Goal: Task Accomplishment & Management: Complete application form

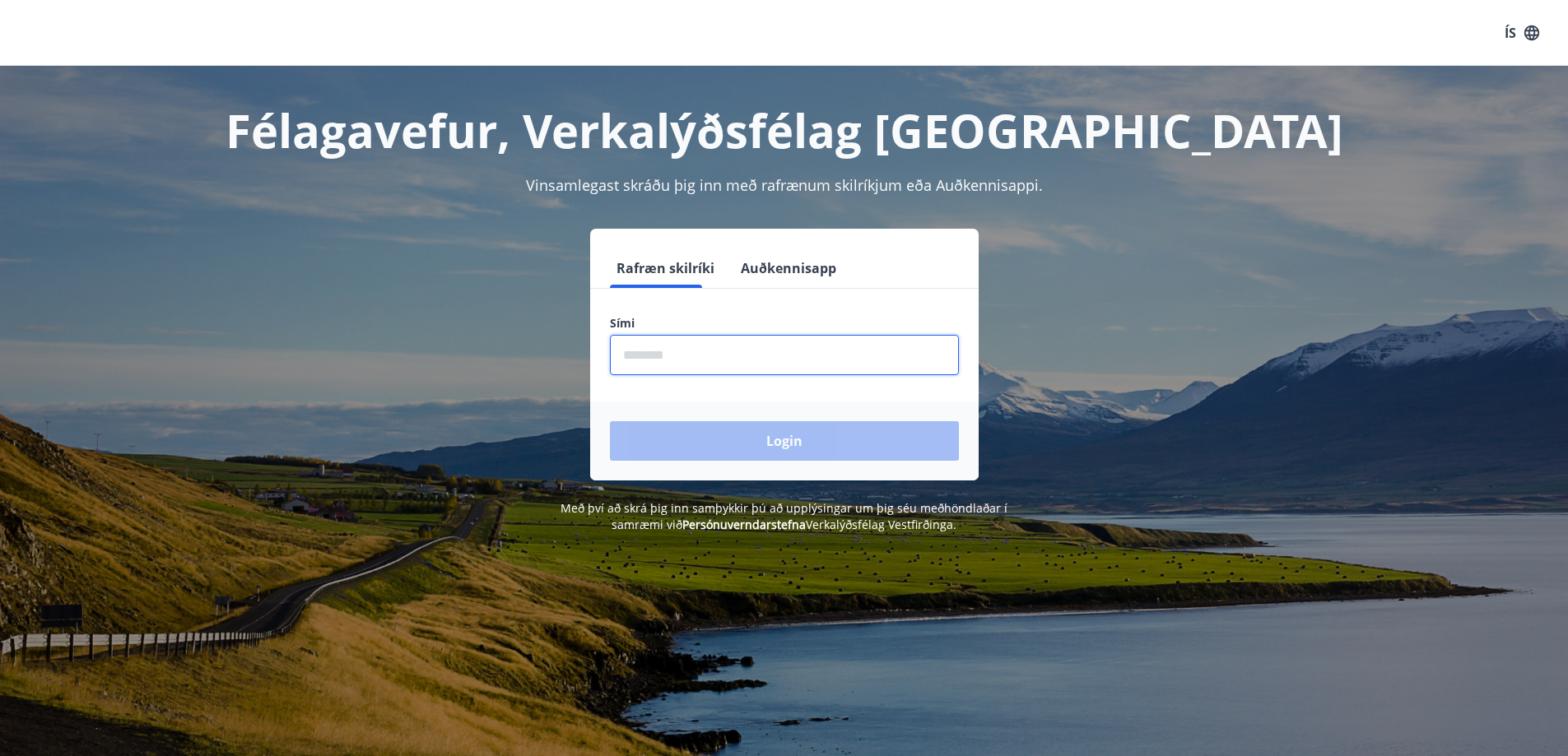
click at [736, 361] on input "phone" at bounding box center [784, 354] width 349 height 41
type input "********"
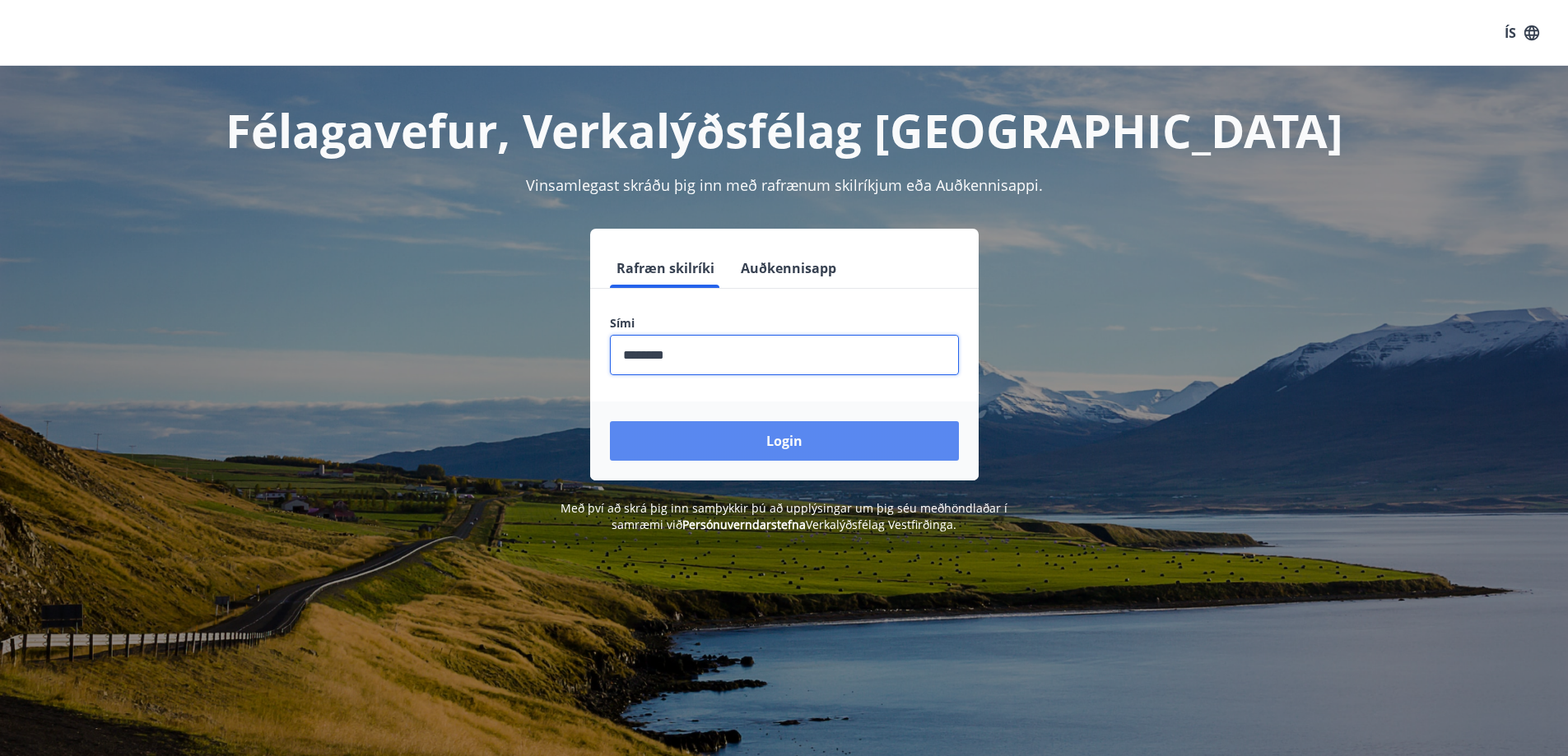
click at [739, 435] on button "Login" at bounding box center [784, 441] width 349 height 40
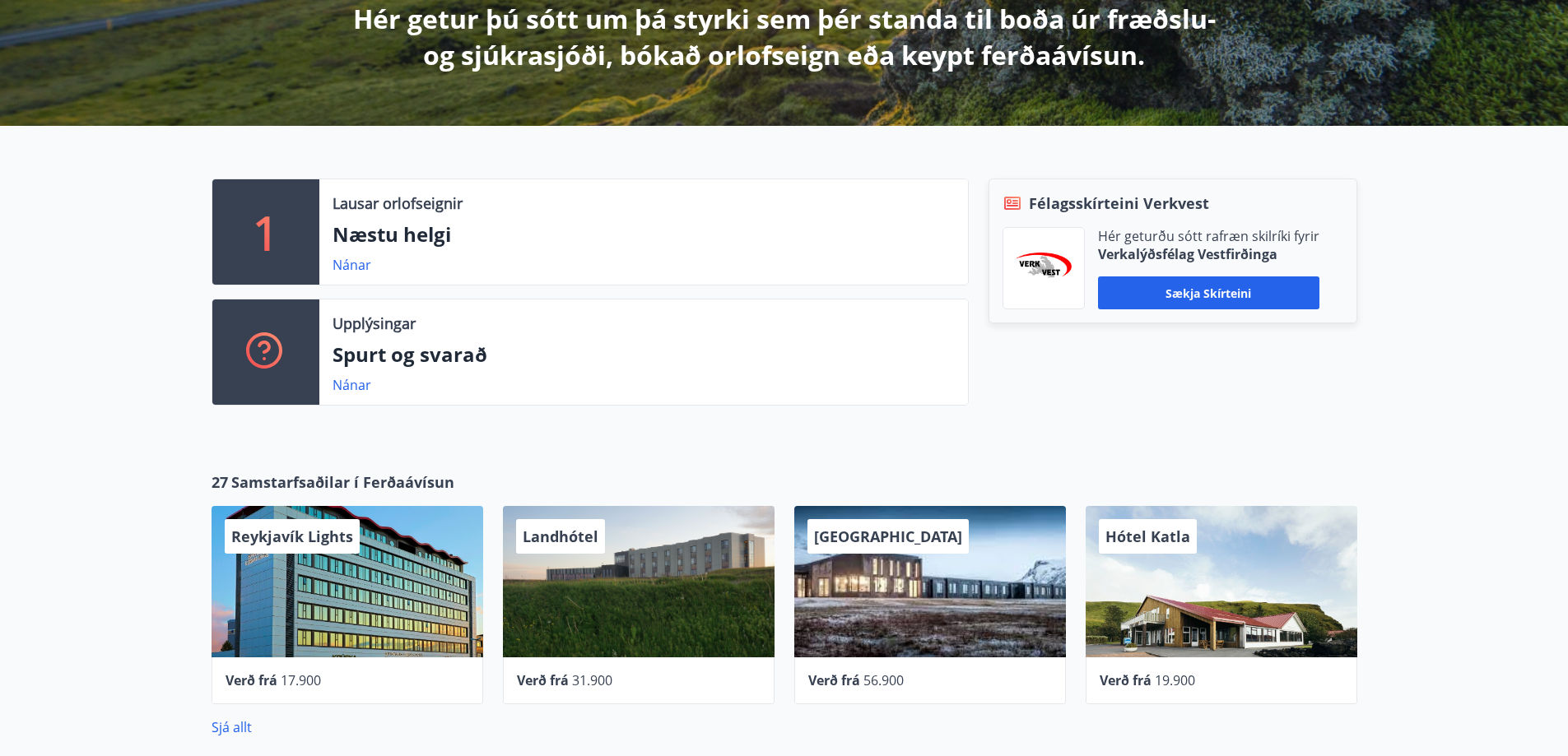
scroll to position [329, 0]
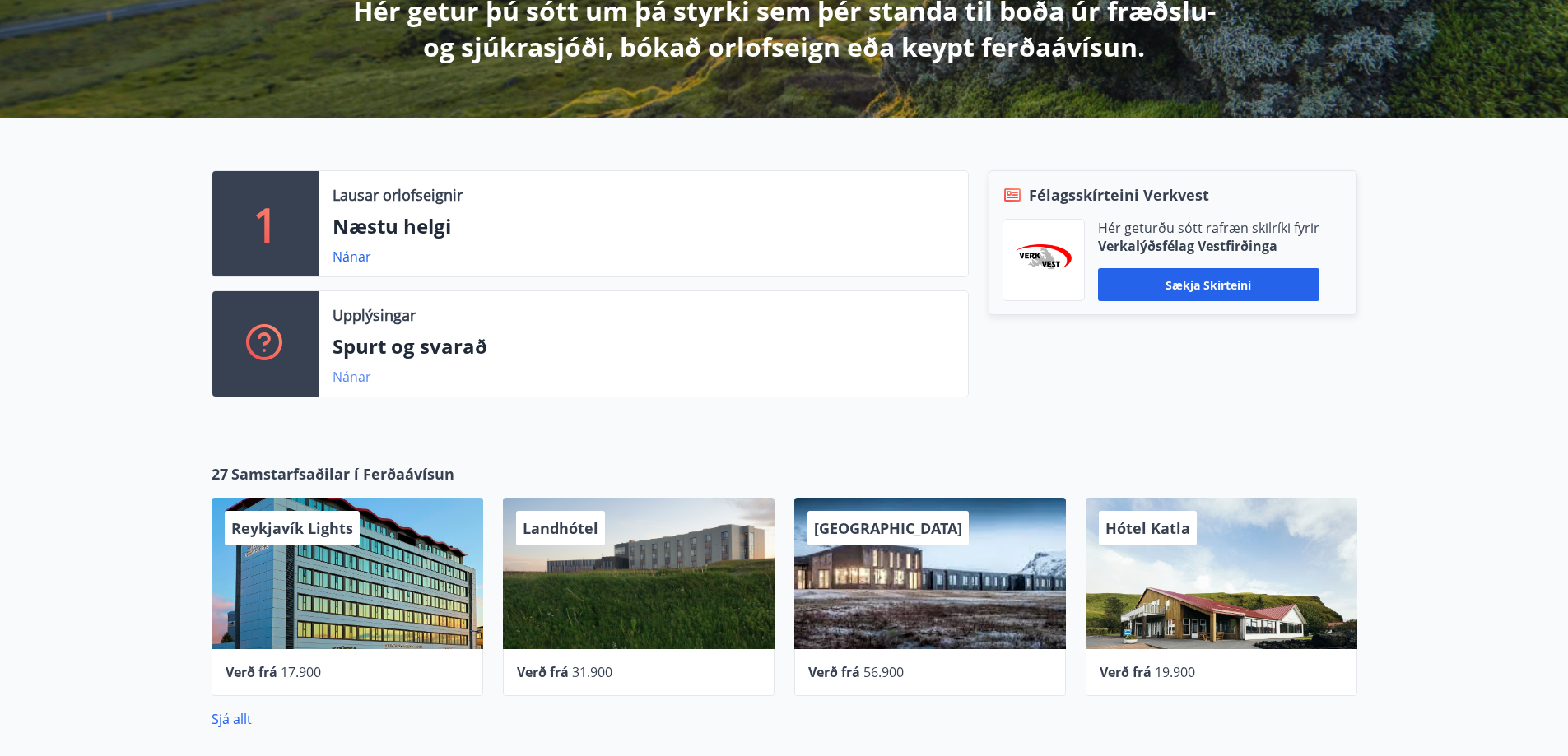
click at [337, 383] on link "Nánar" at bounding box center [352, 377] width 39 height 18
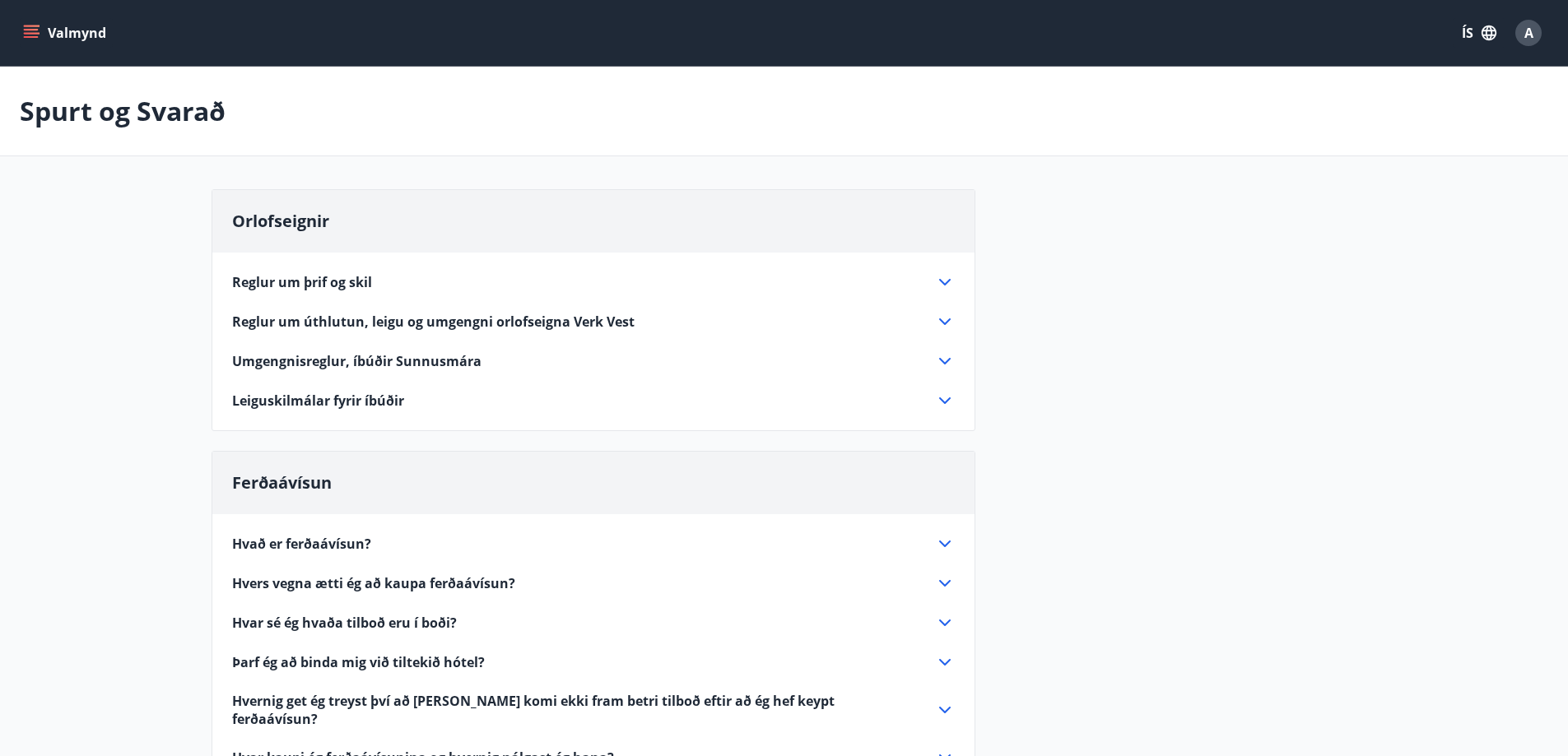
click at [31, 24] on icon "menu" at bounding box center [31, 33] width 16 height 16
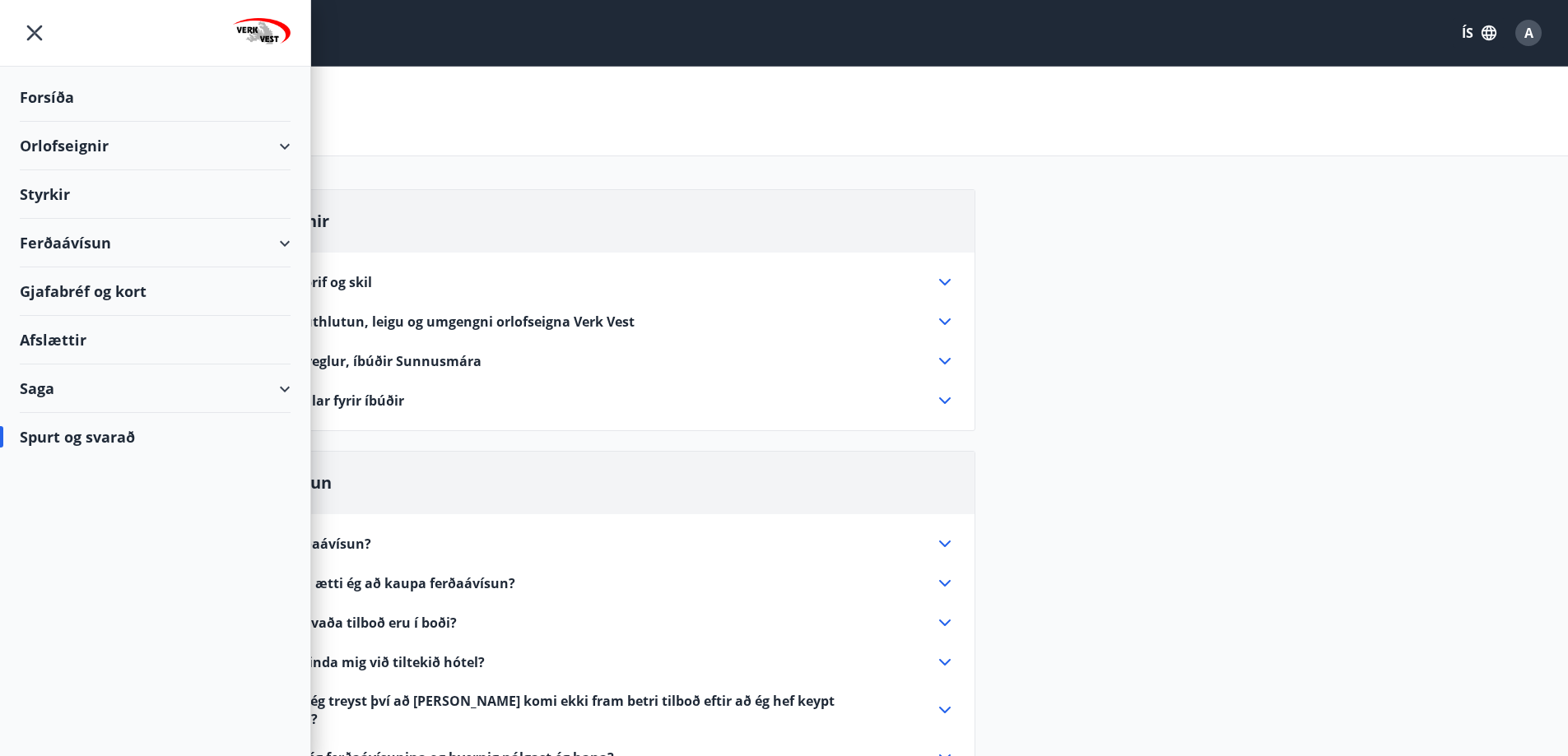
click at [67, 196] on div "Styrkir" at bounding box center [155, 194] width 271 height 49
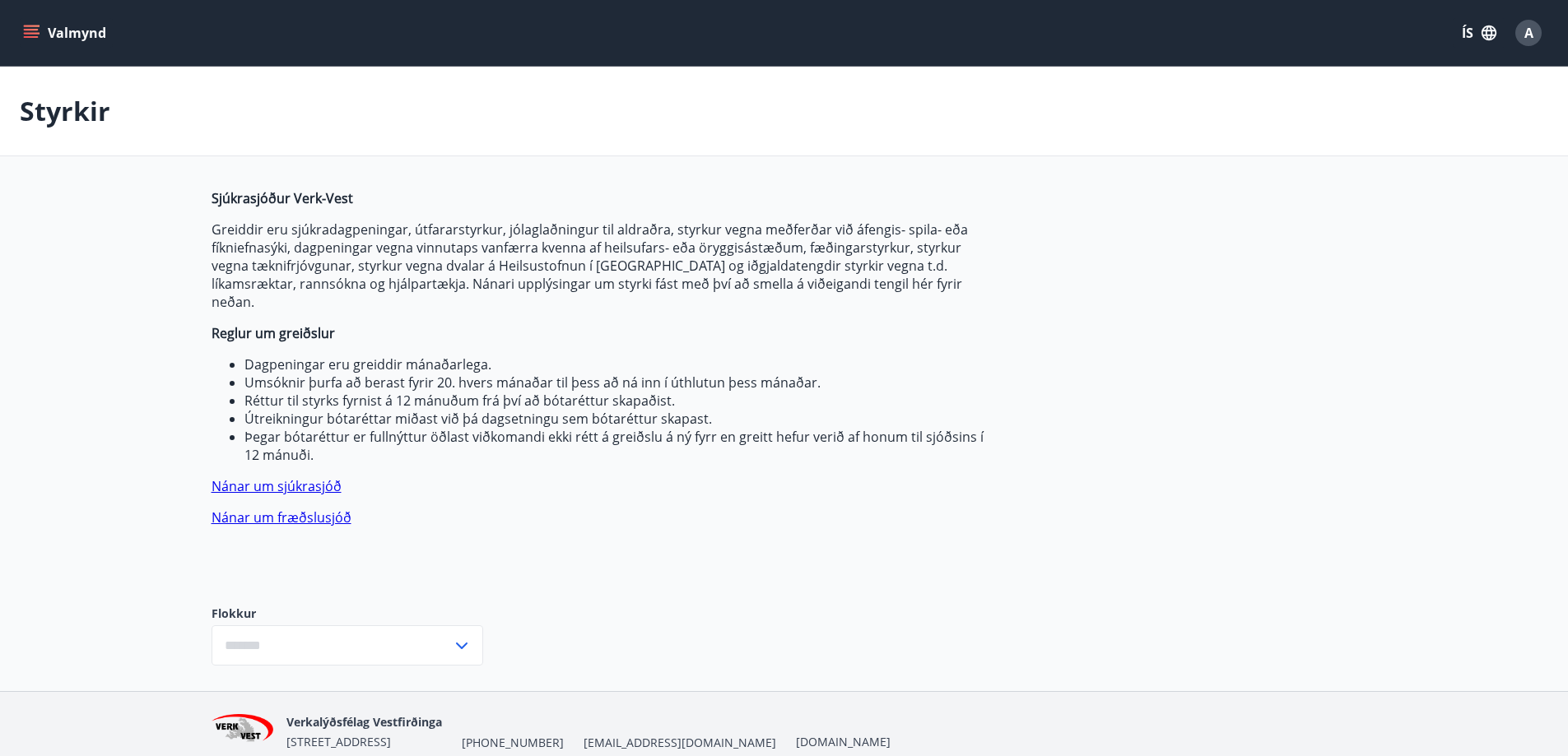
type input "***"
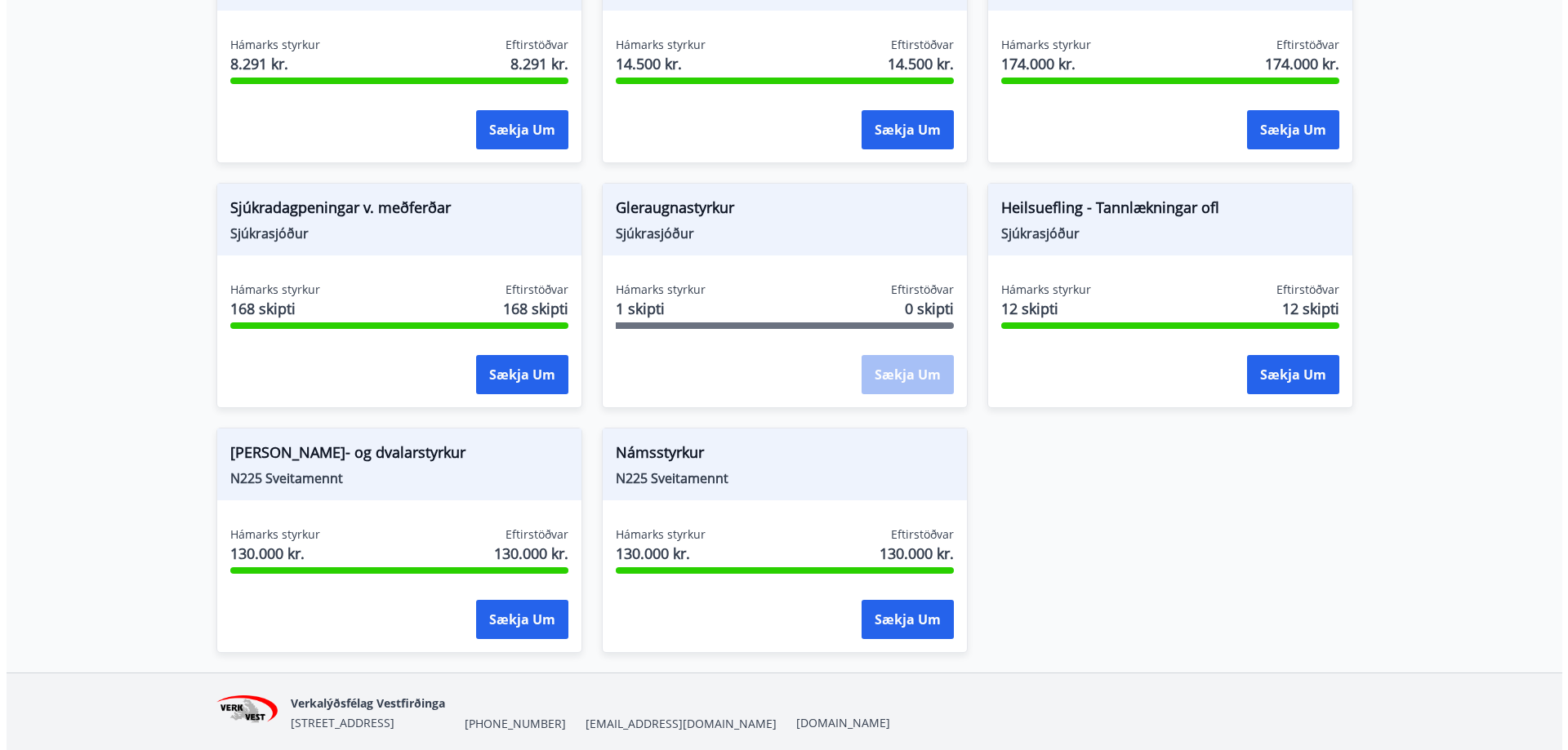
scroll to position [1279, 0]
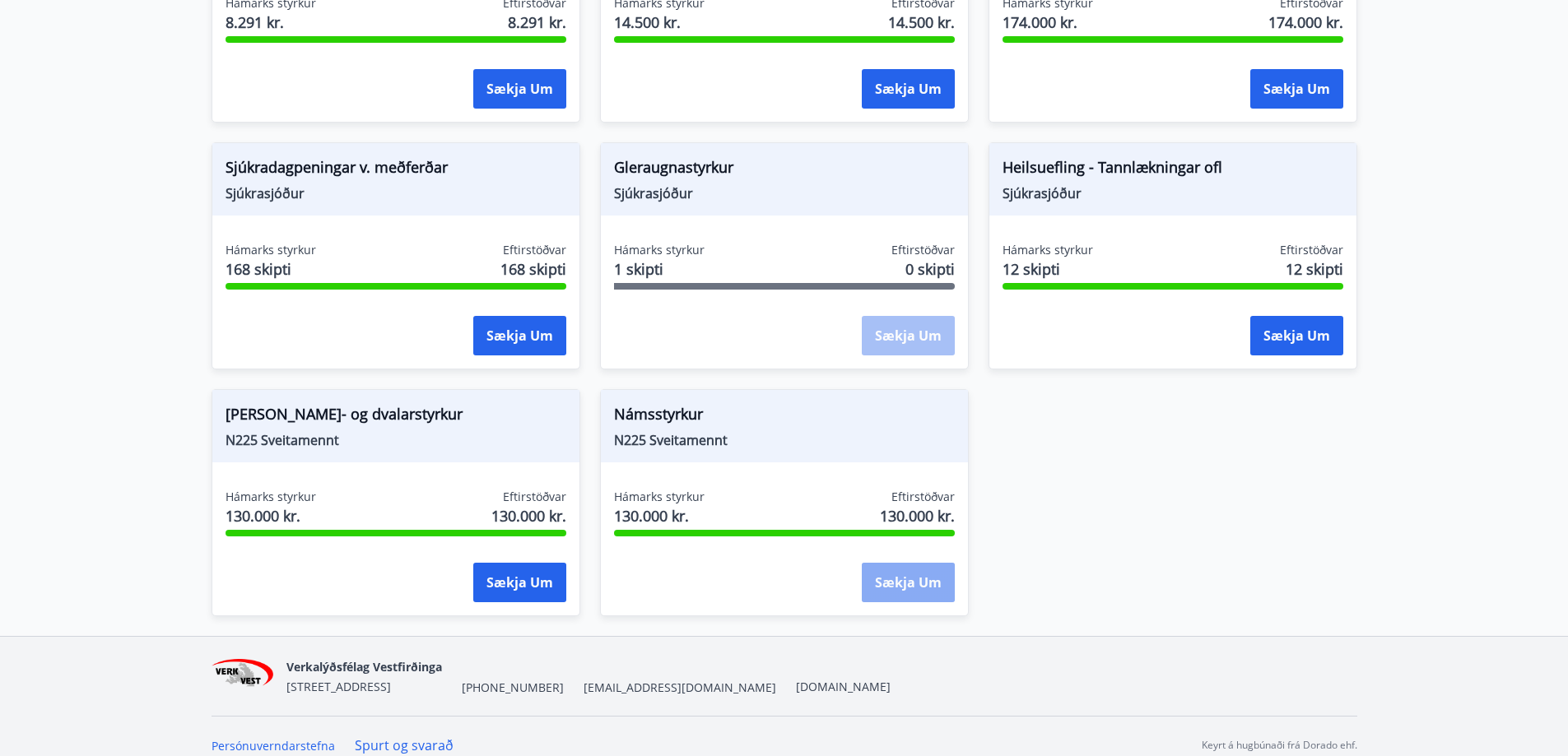
click at [888, 566] on button "Sækja um" at bounding box center [908, 582] width 93 height 40
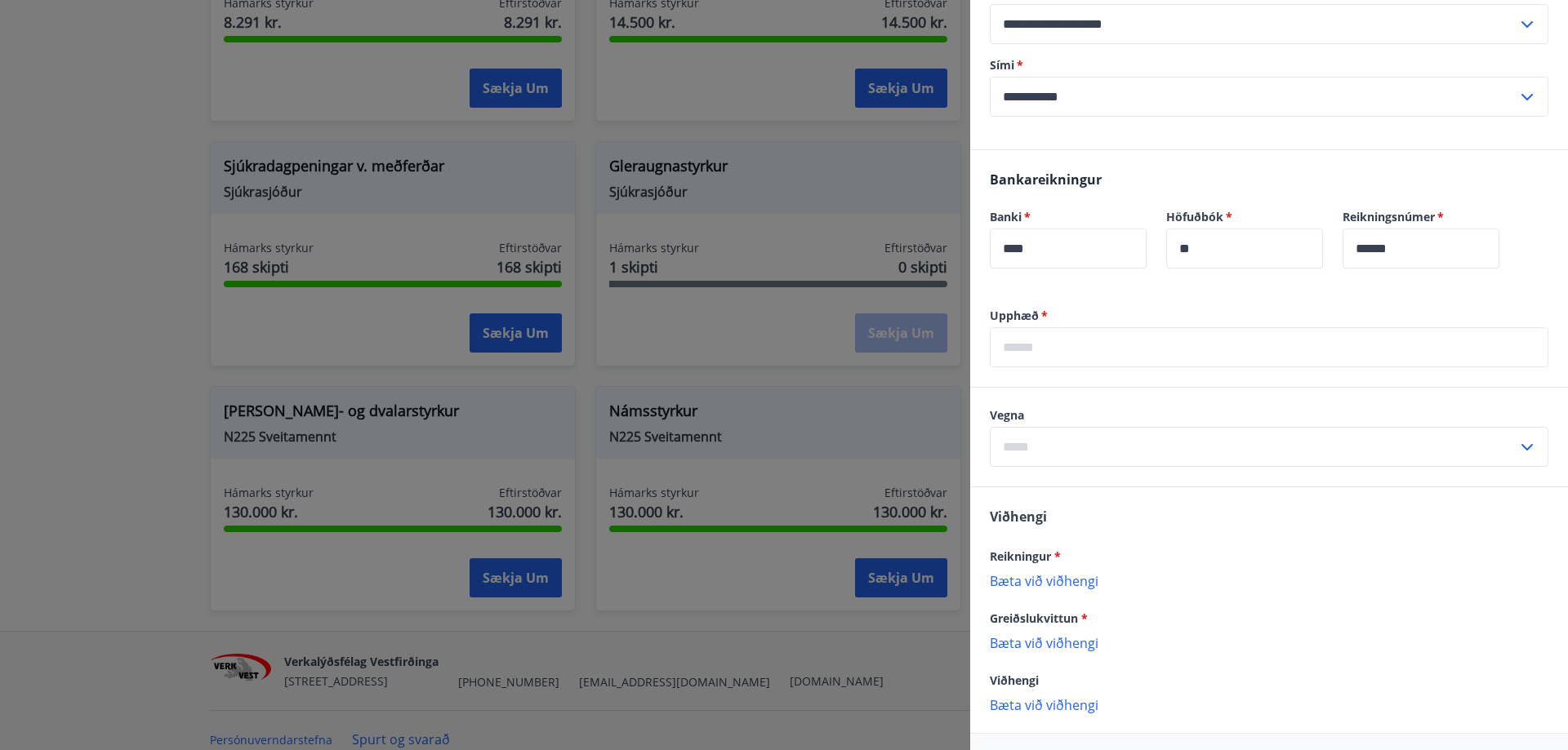
scroll to position [402, 0]
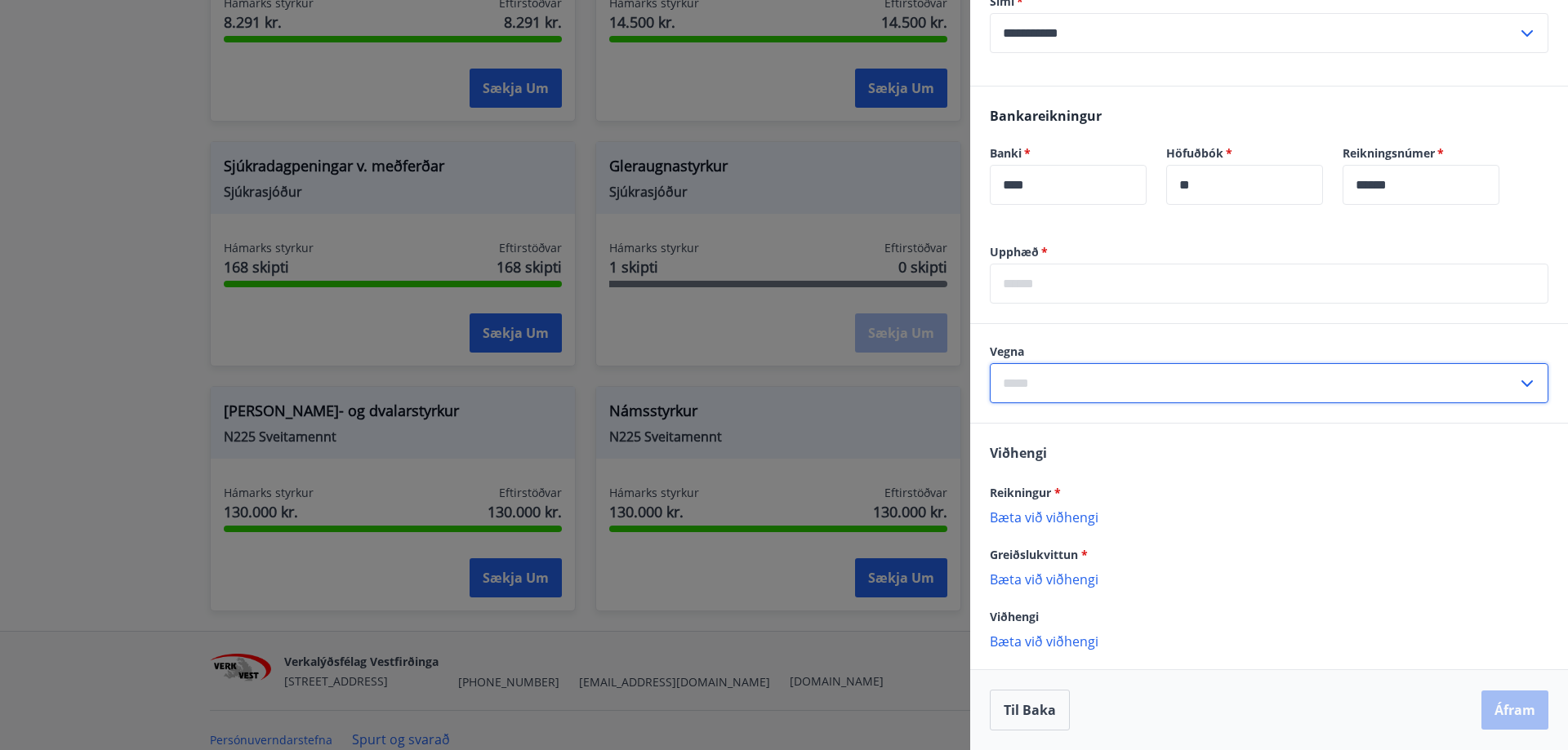
click at [1199, 386] on input "text" at bounding box center [1254, 383] width 528 height 40
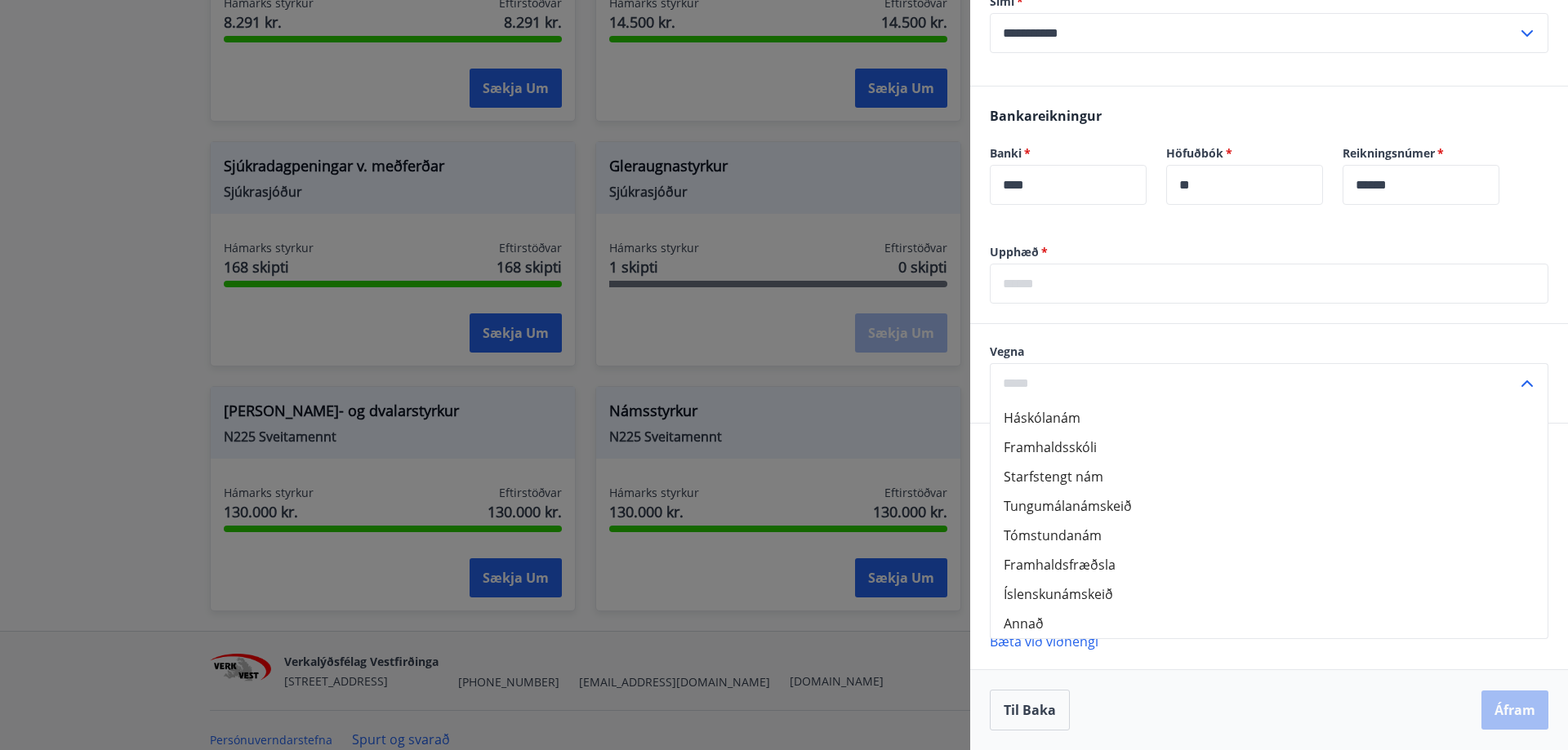
click at [1103, 484] on li "Starfstengt nám" at bounding box center [1269, 476] width 557 height 30
type input "**********"
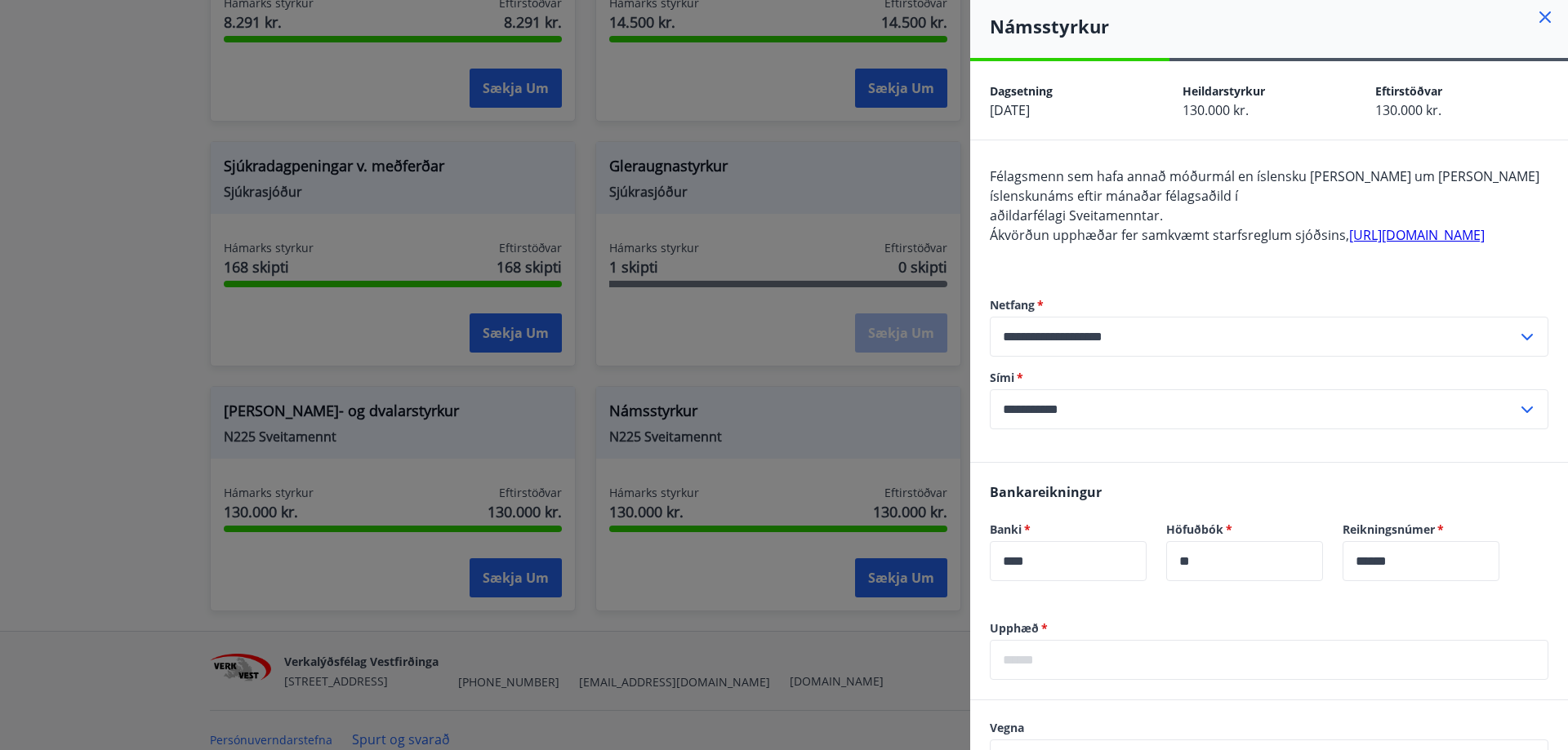
scroll to position [0, 0]
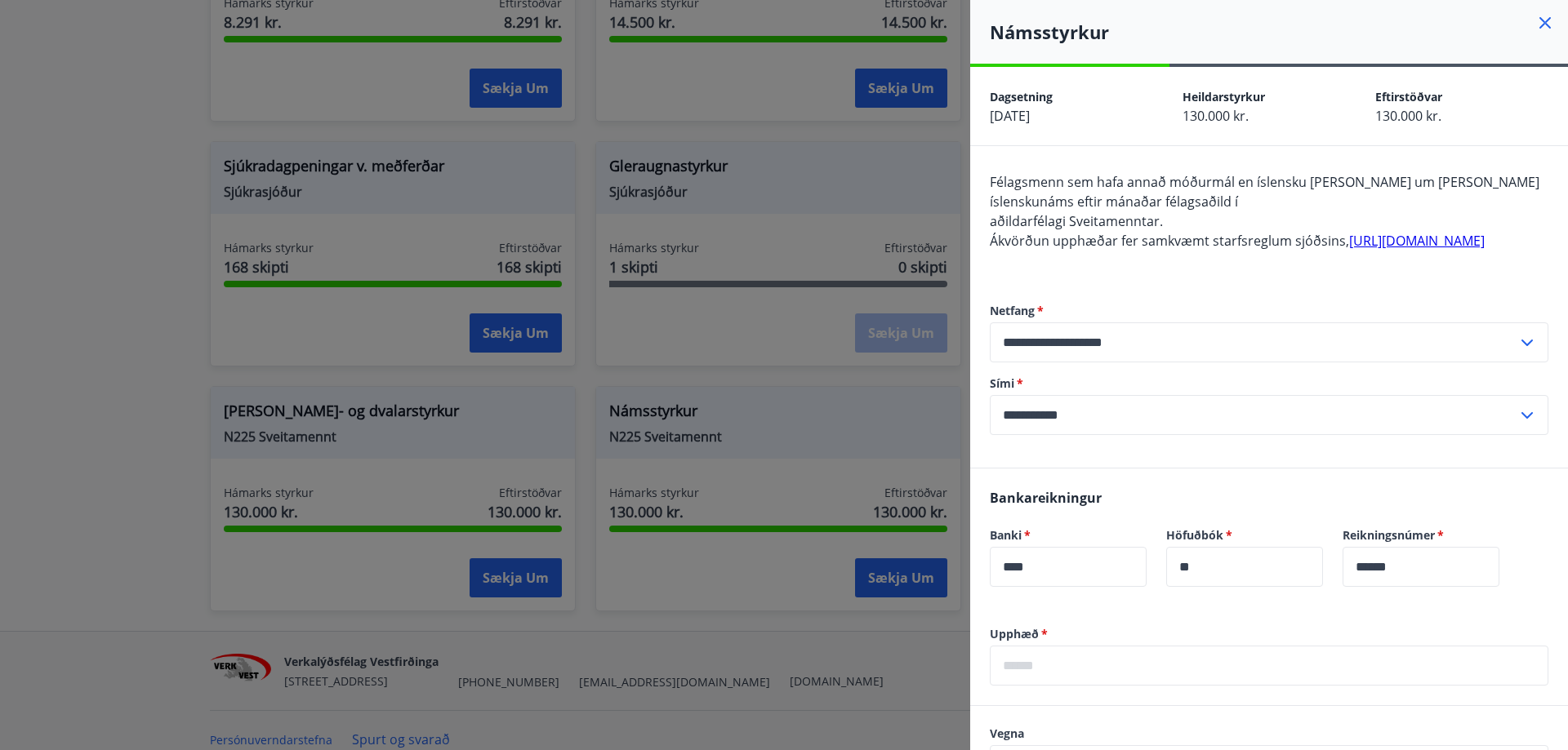
drag, startPoint x: 1529, startPoint y: 22, endPoint x: 1092, endPoint y: 312, distance: 524.5
click at [1536, 21] on icon at bounding box center [1546, 23] width 20 height 20
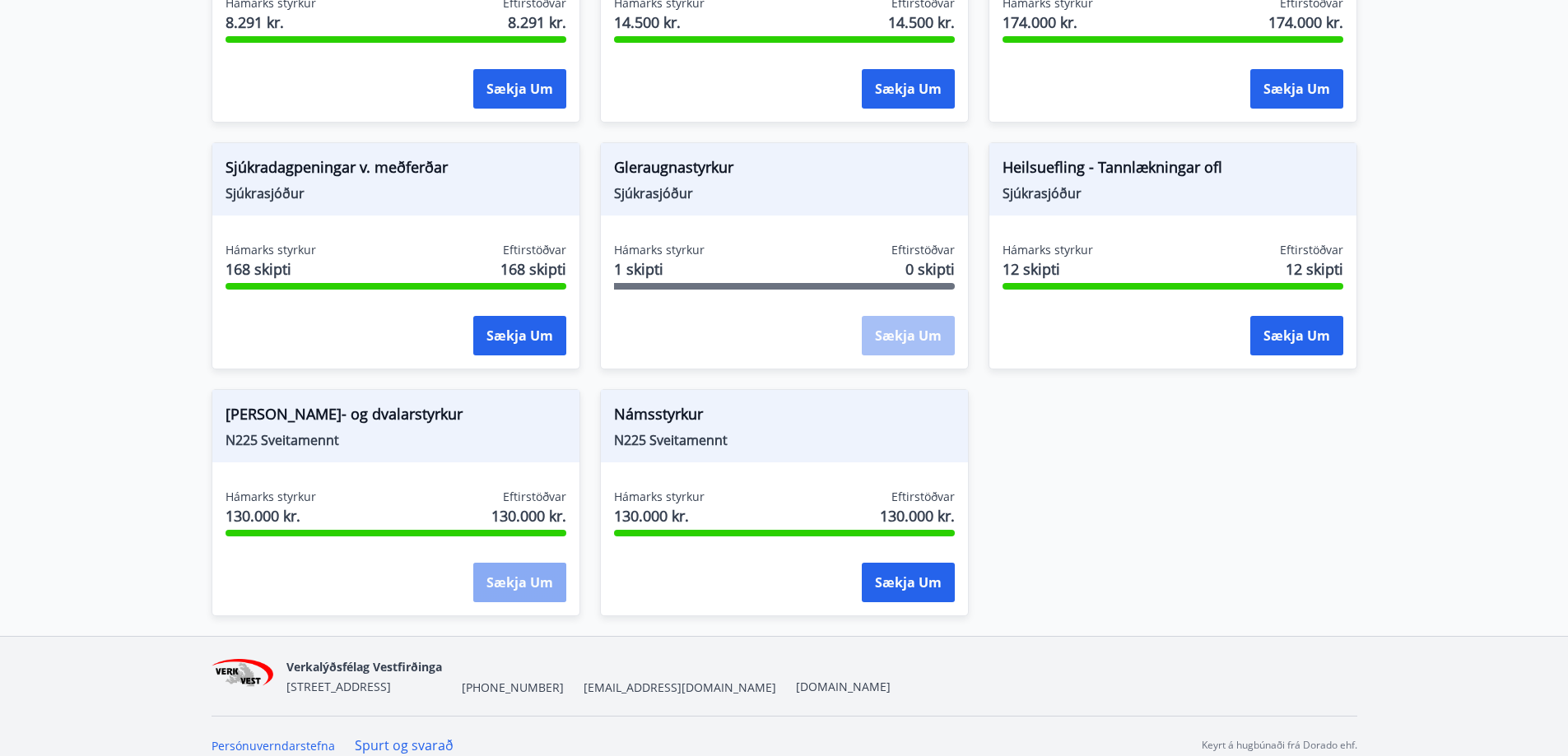
click at [542, 562] on button "Sækja um" at bounding box center [519, 582] width 93 height 40
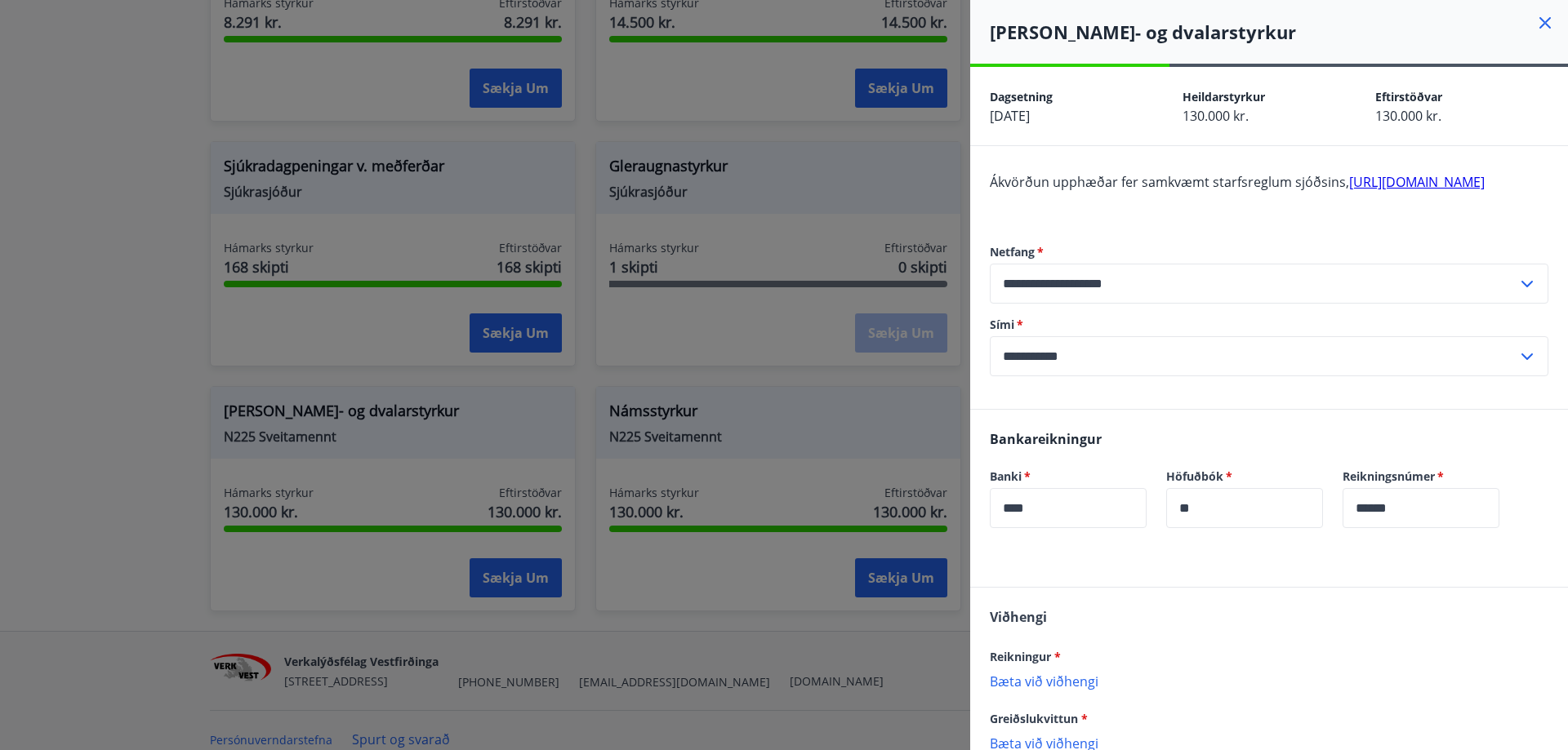
click at [1349, 191] on link "[URL][DOMAIN_NAME]" at bounding box center [1416, 182] width 136 height 18
click at [1539, 22] on icon at bounding box center [1546, 23] width 20 height 20
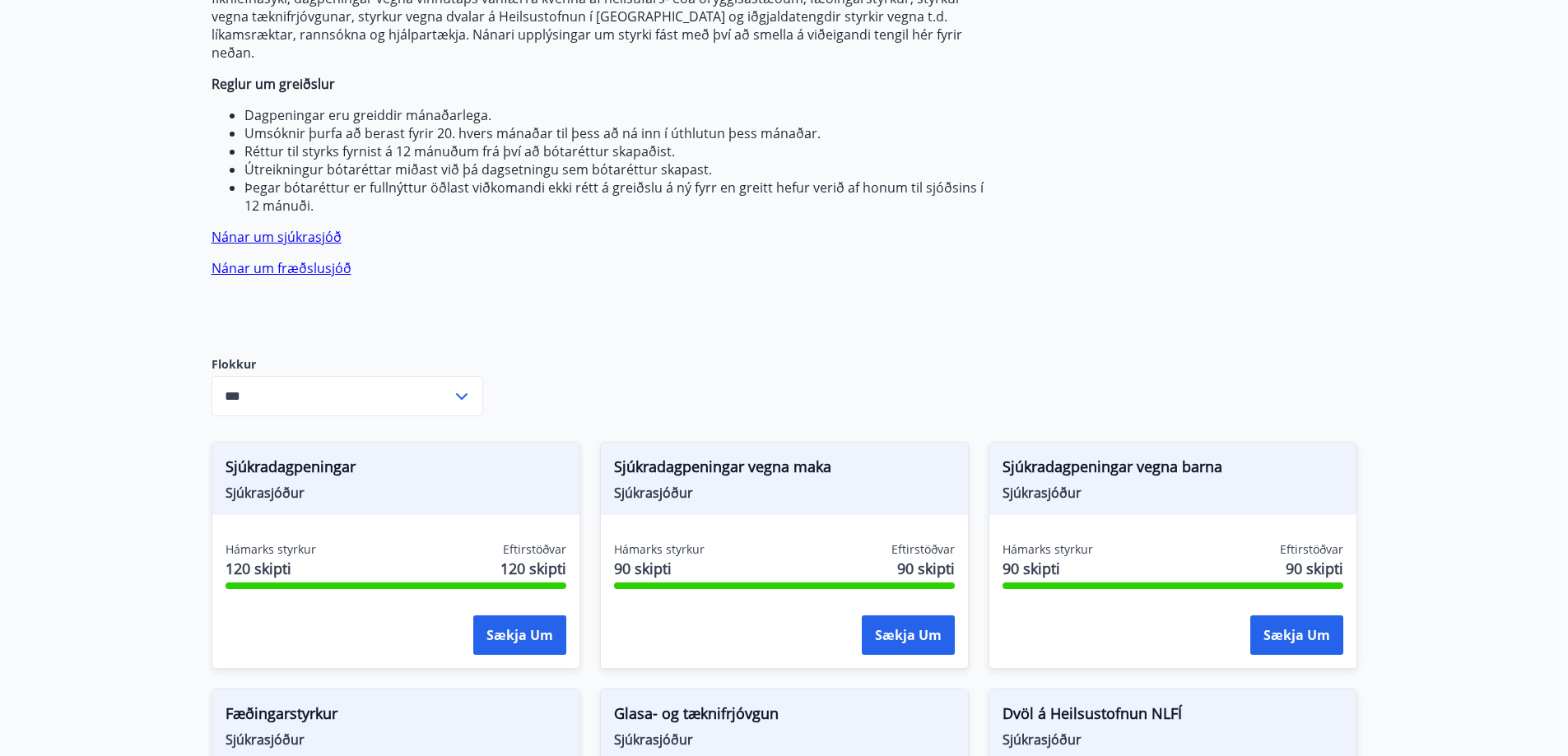
scroll to position [220, 0]
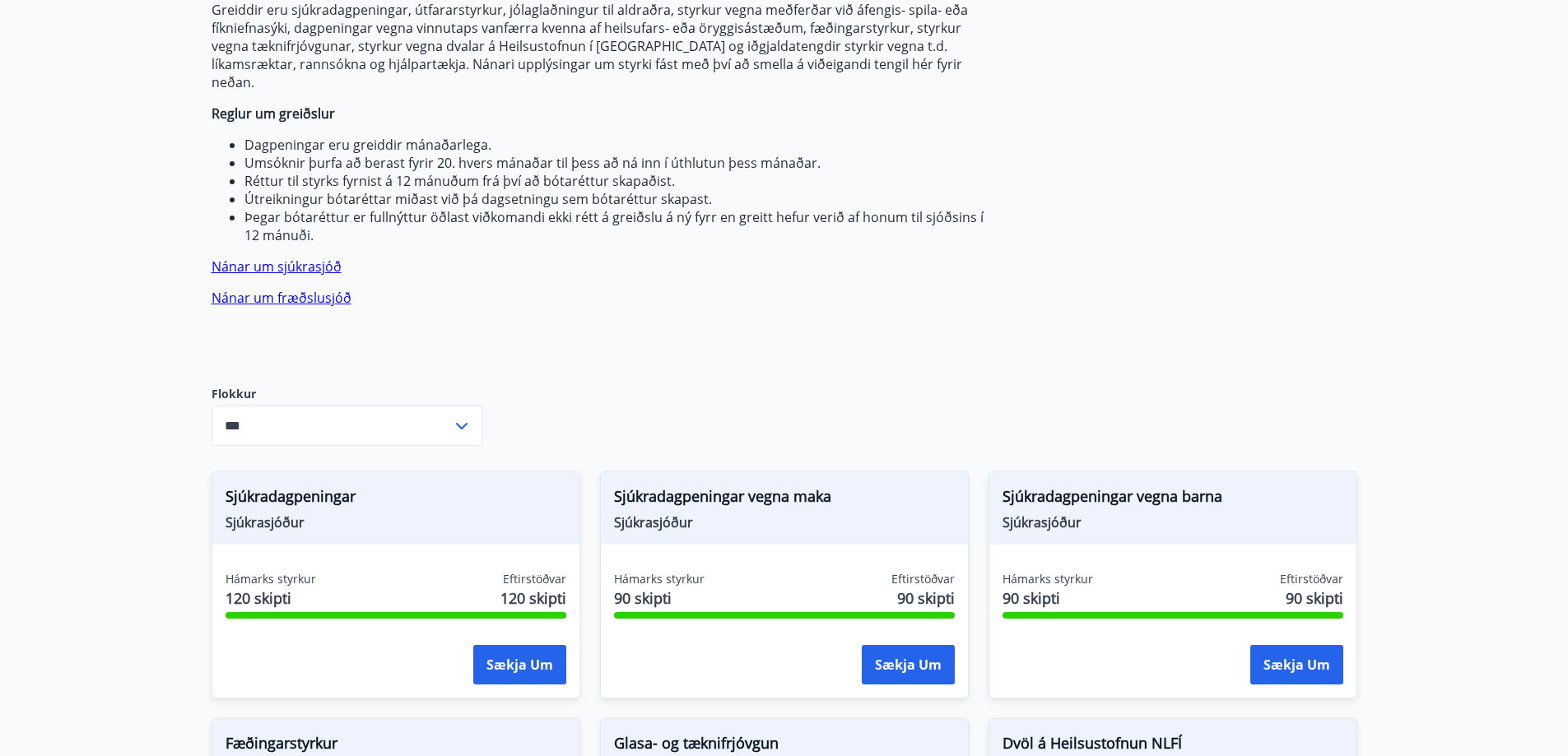
click at [453, 406] on div "*** ​" at bounding box center [347, 426] width 271 height 41
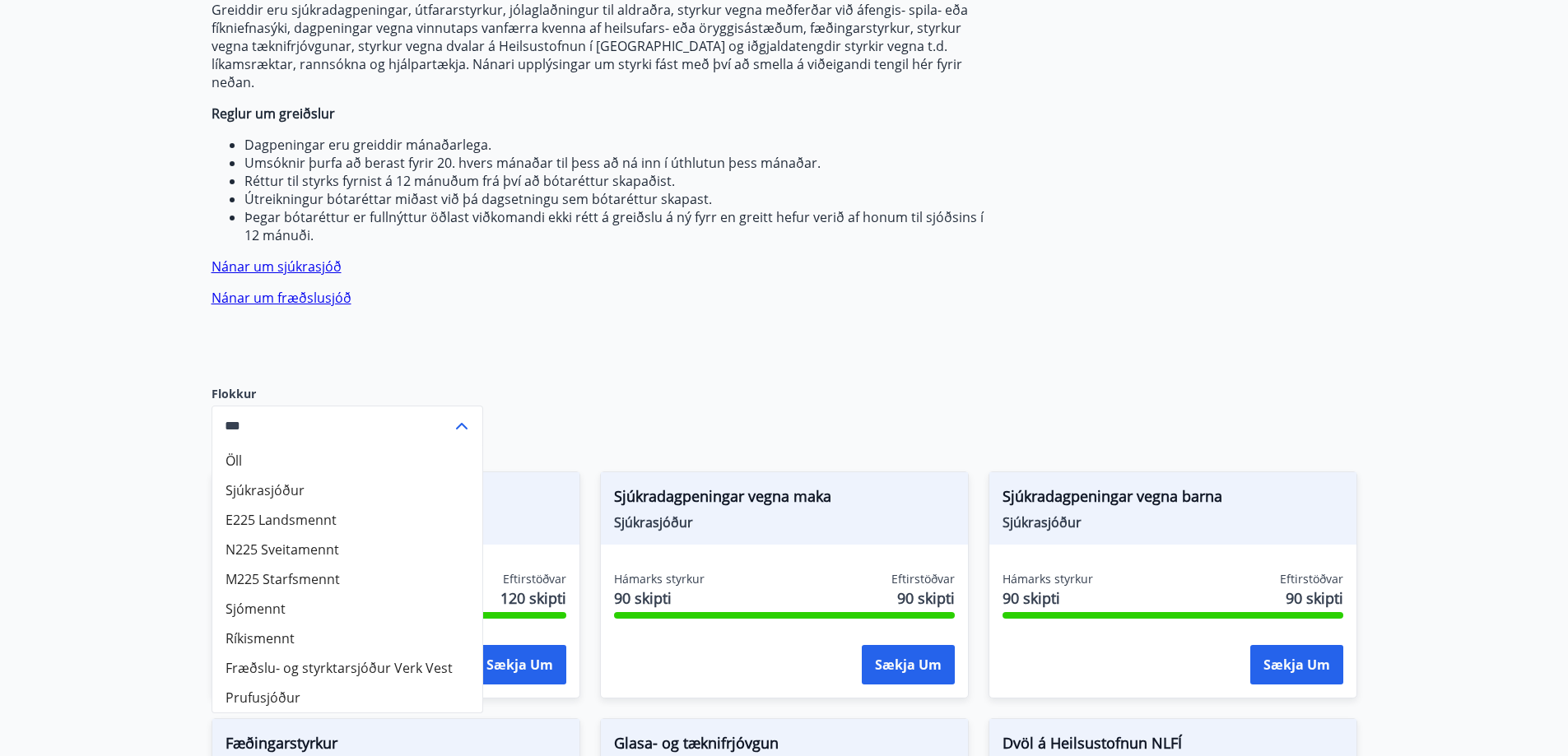
click at [320, 653] on li "Fræðslu- og styrktarsjóður Verk Vest" at bounding box center [347, 667] width 270 height 30
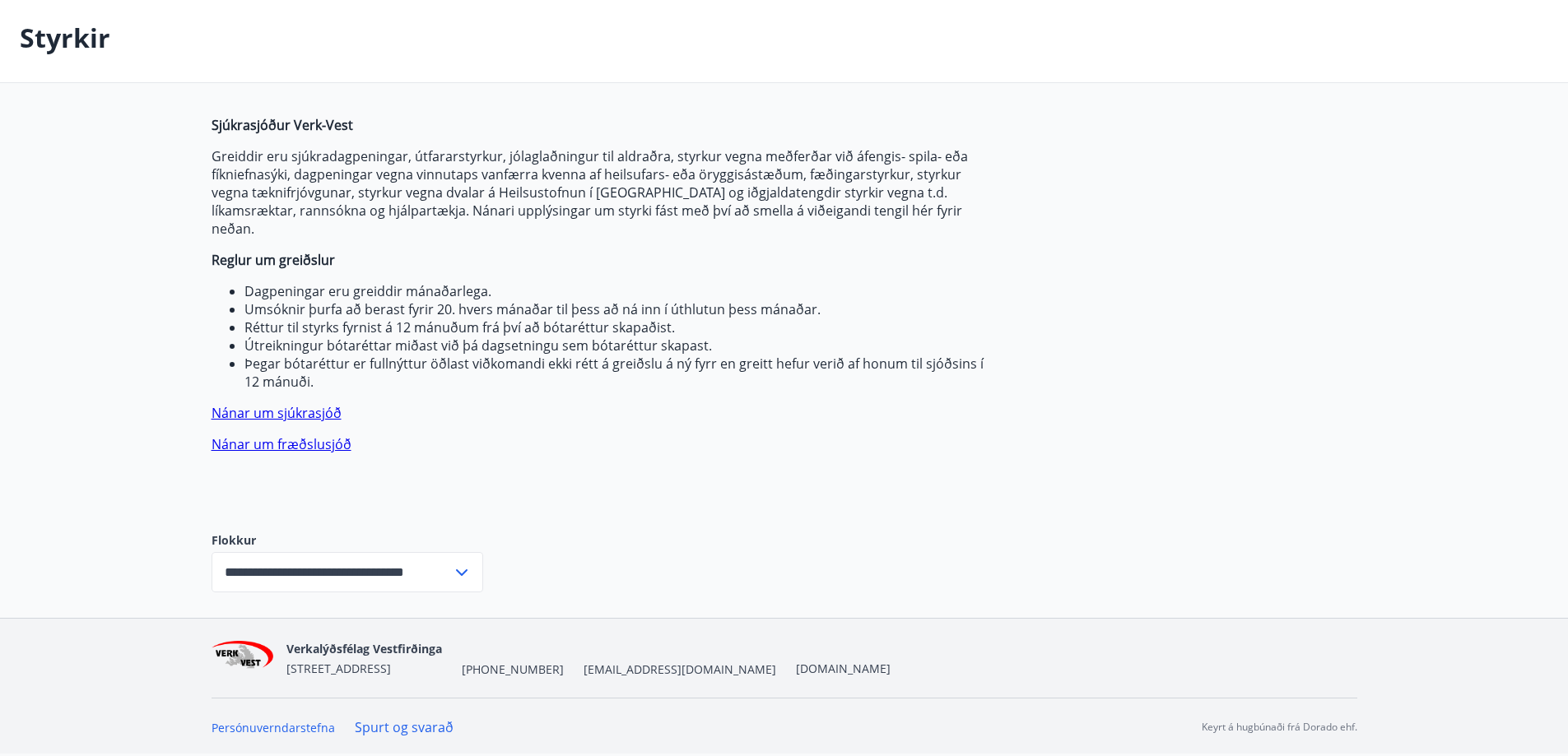
scroll to position [55, 0]
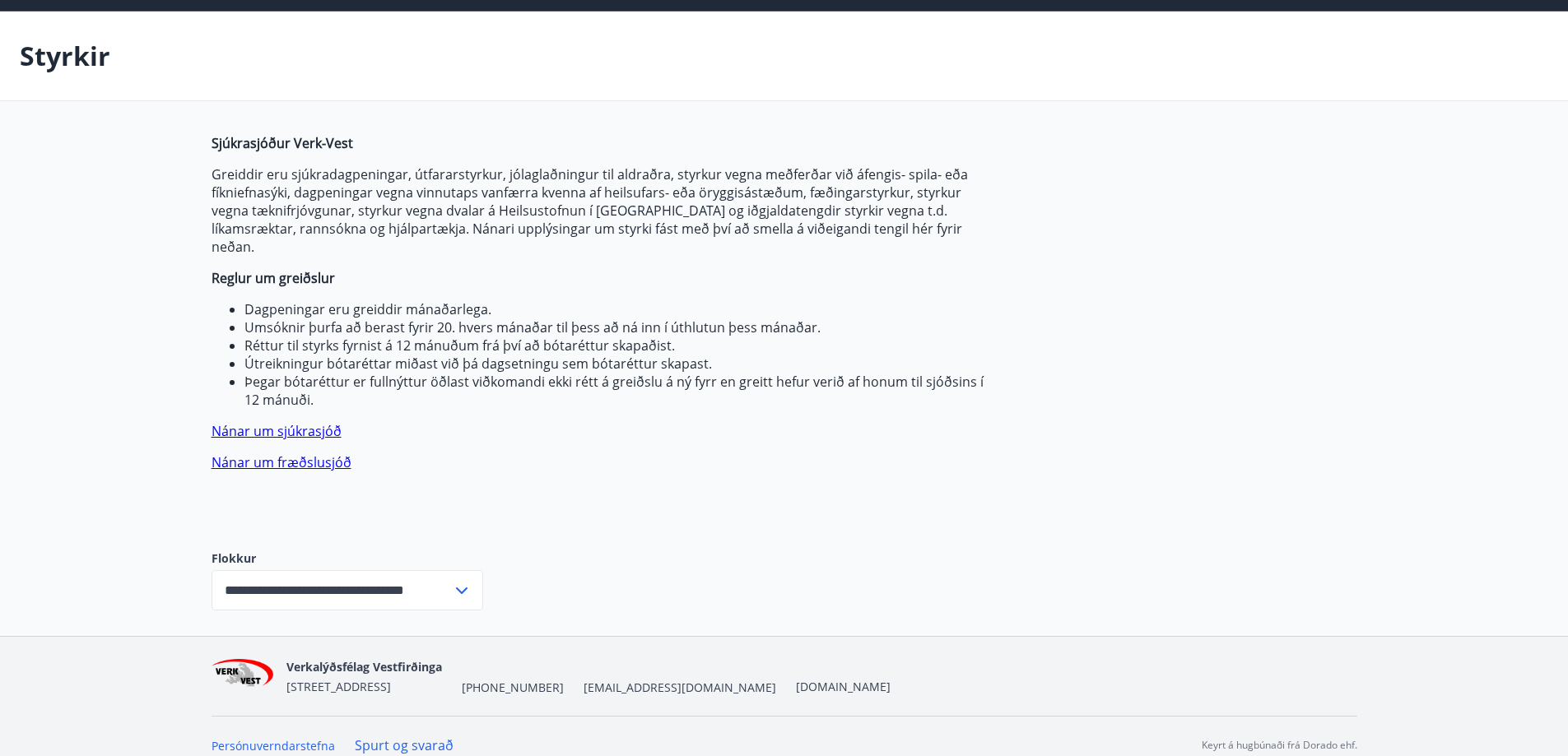
click at [465, 588] on icon at bounding box center [461, 591] width 12 height 6
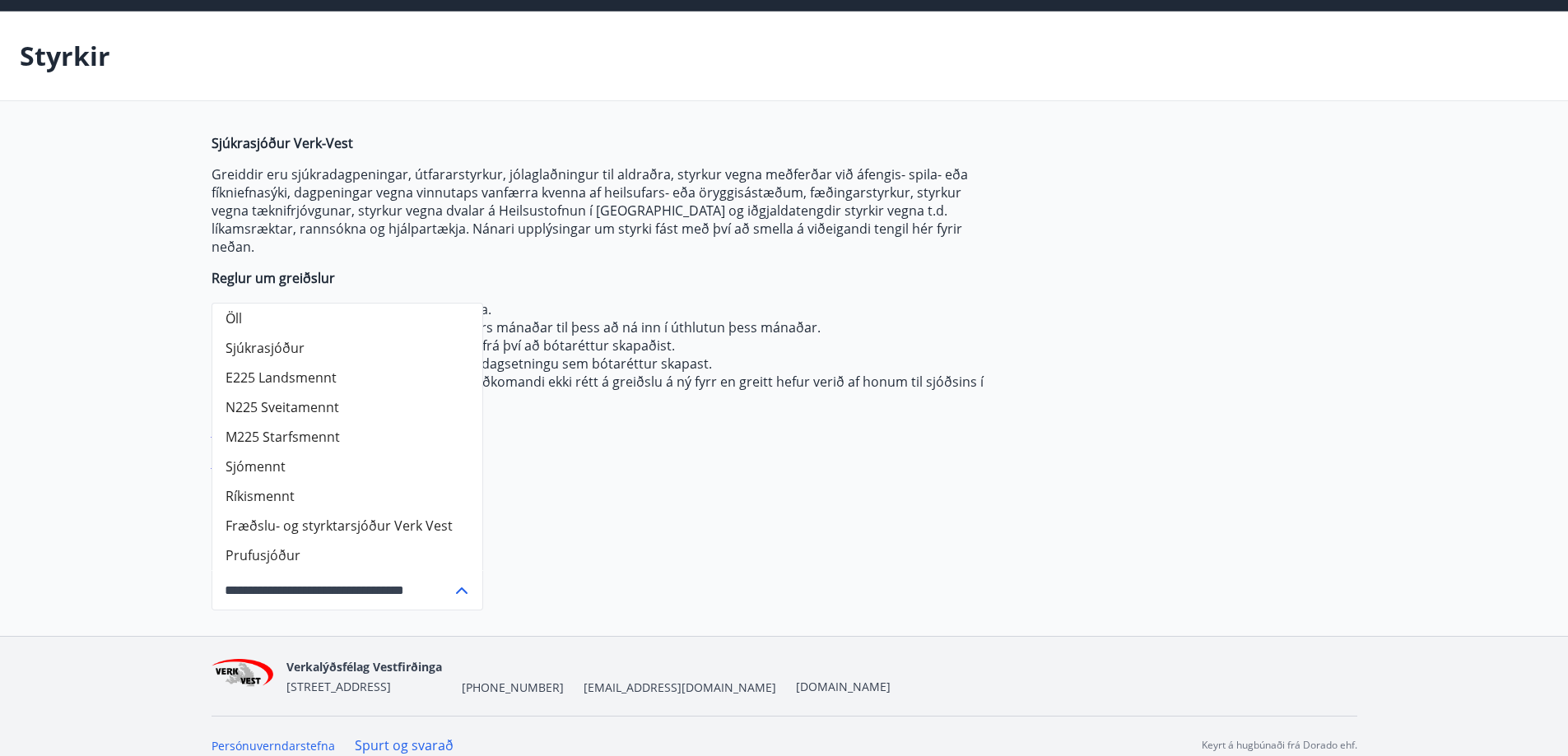
click at [291, 541] on li "Prufusjóður" at bounding box center [347, 555] width 270 height 30
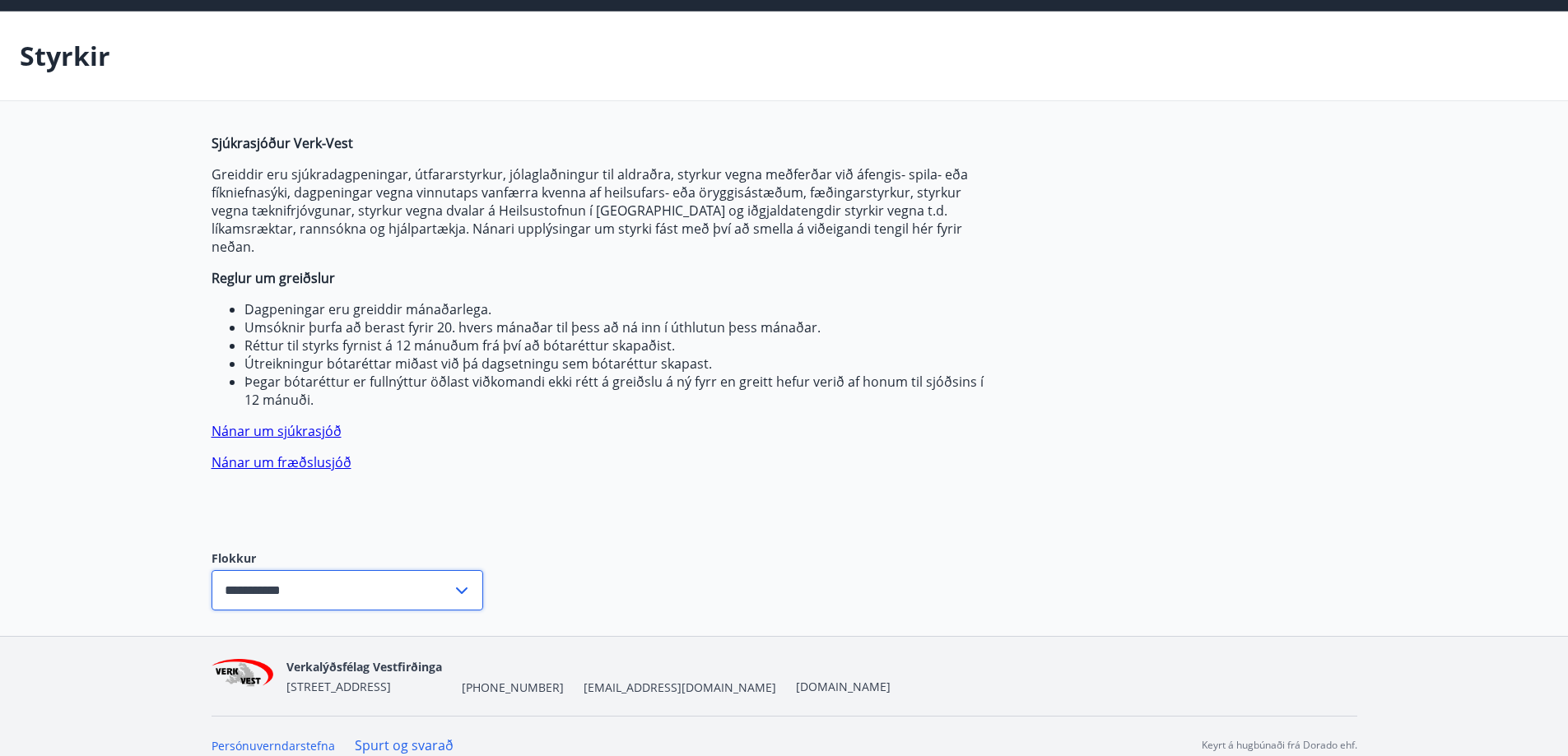
click at [368, 571] on input "**********" at bounding box center [332, 591] width 241 height 41
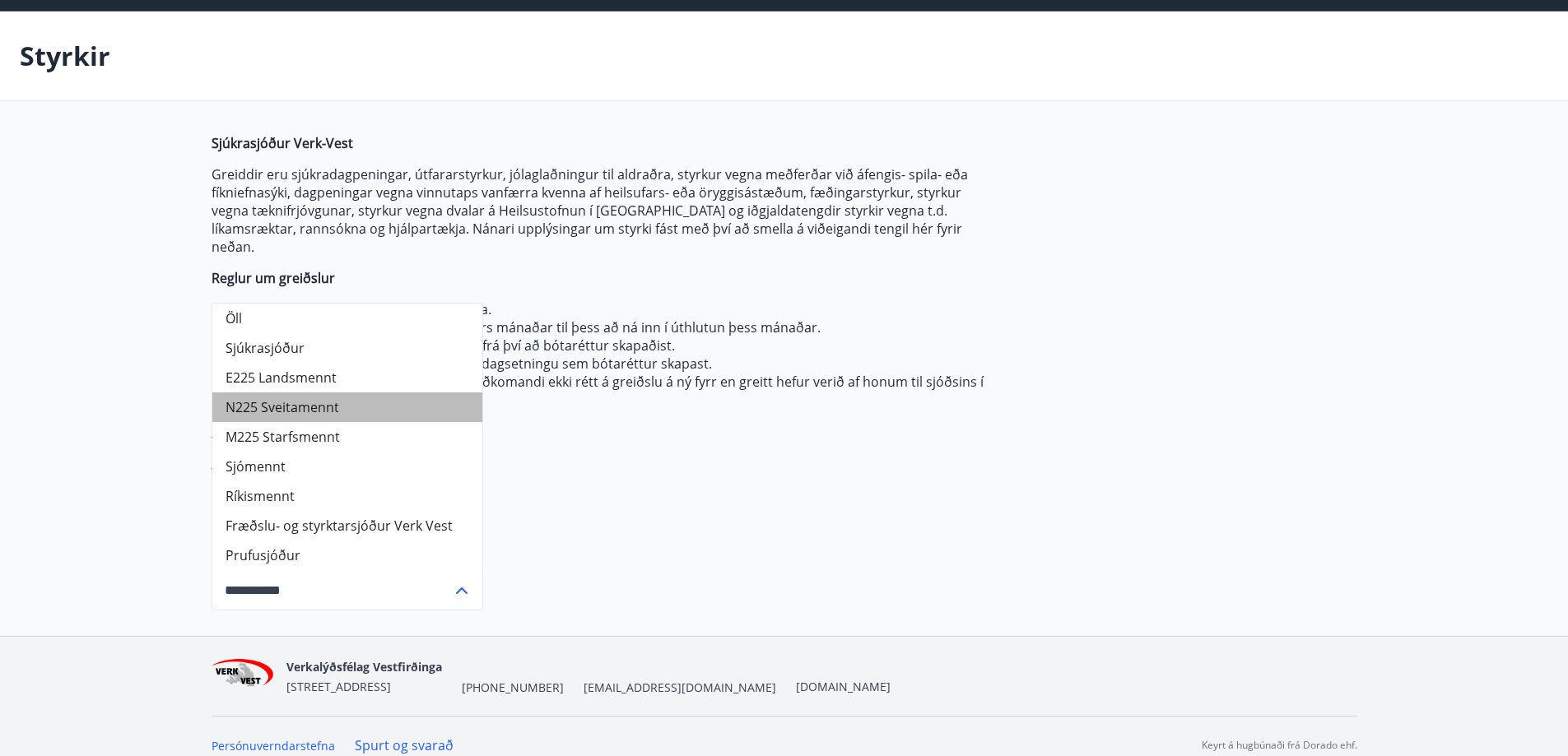
click at [299, 392] on li "N225 Sveitamennt" at bounding box center [347, 407] width 270 height 30
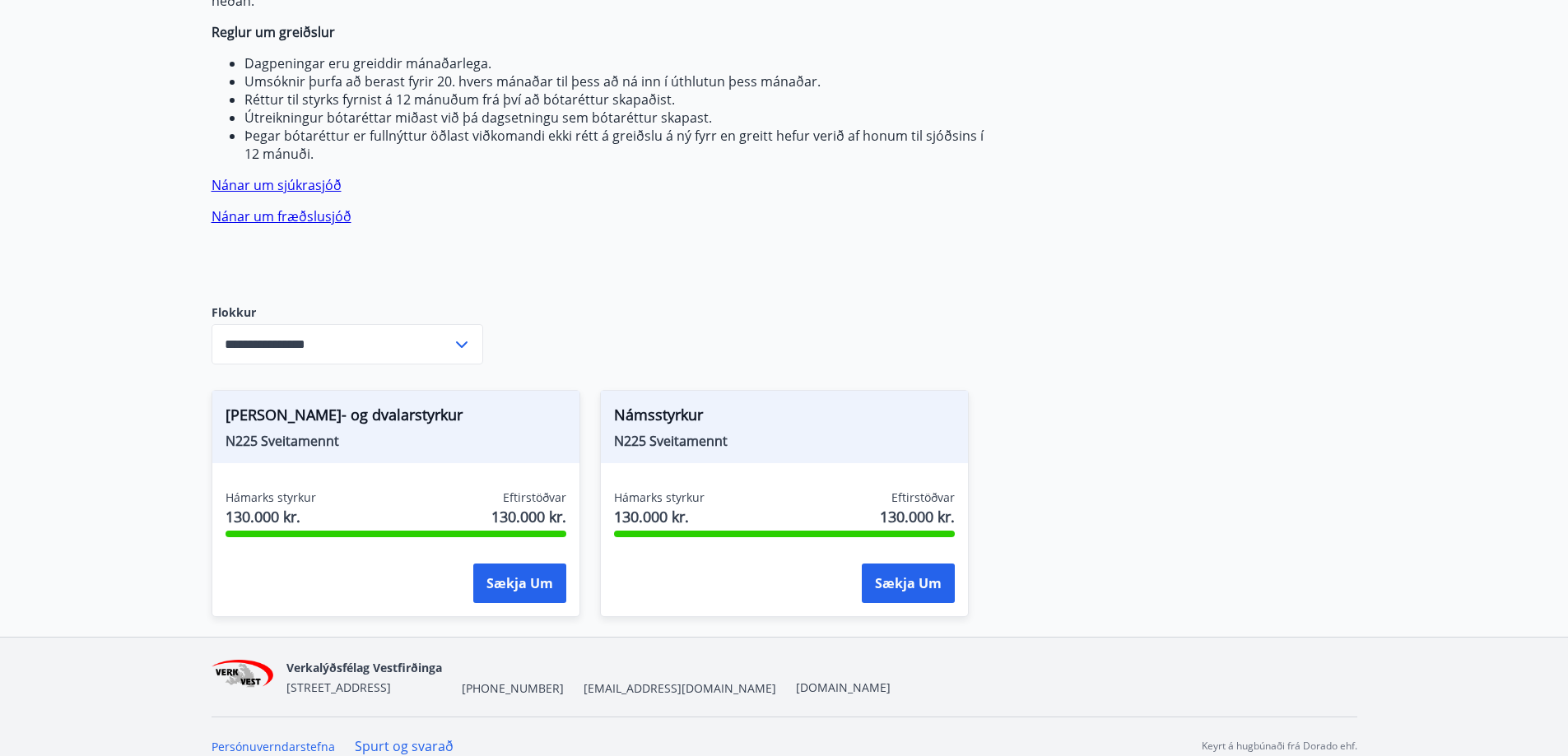
scroll to position [302, 0]
click at [526, 570] on button "Sækja um" at bounding box center [519, 582] width 93 height 40
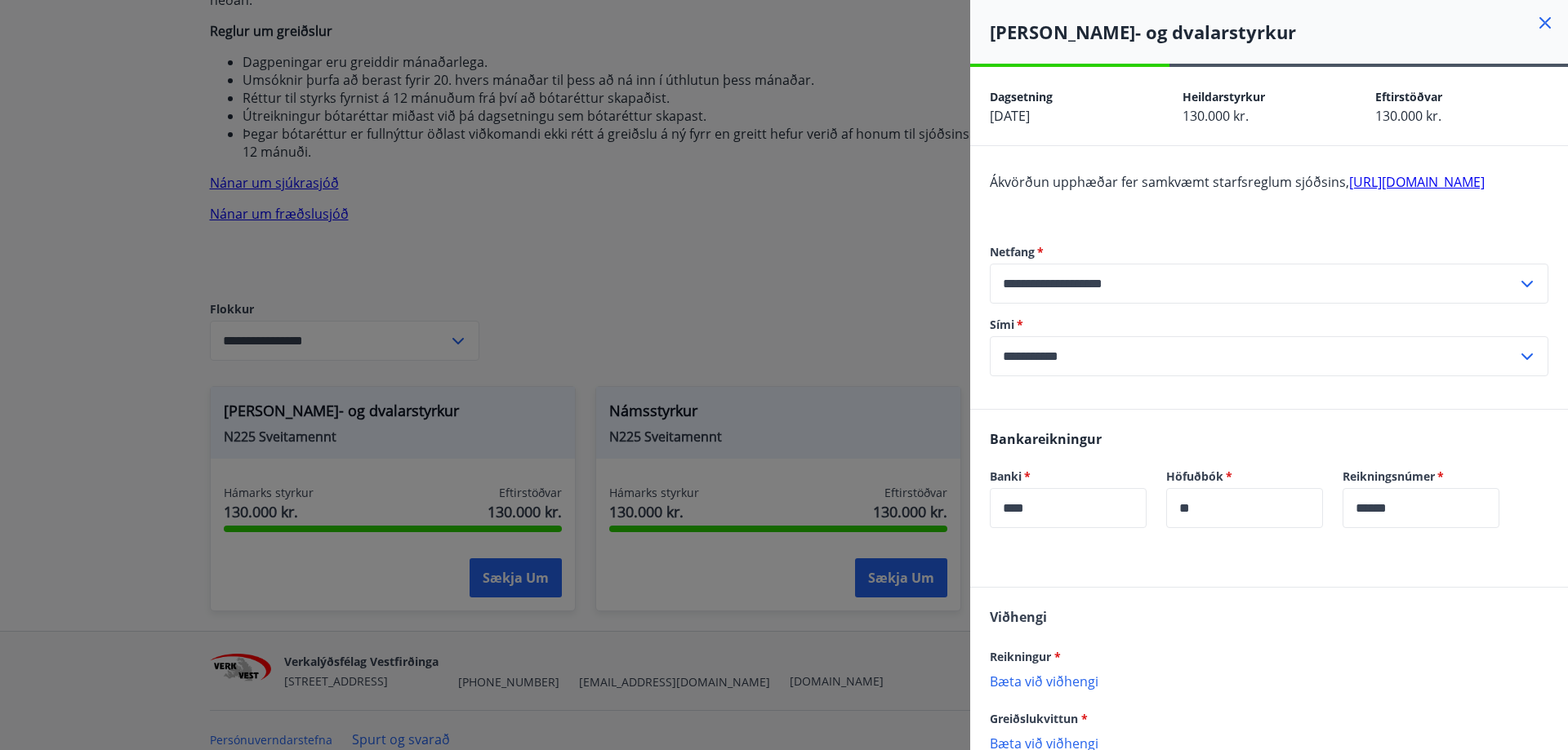
click at [600, 449] on div at bounding box center [784, 375] width 1568 height 750
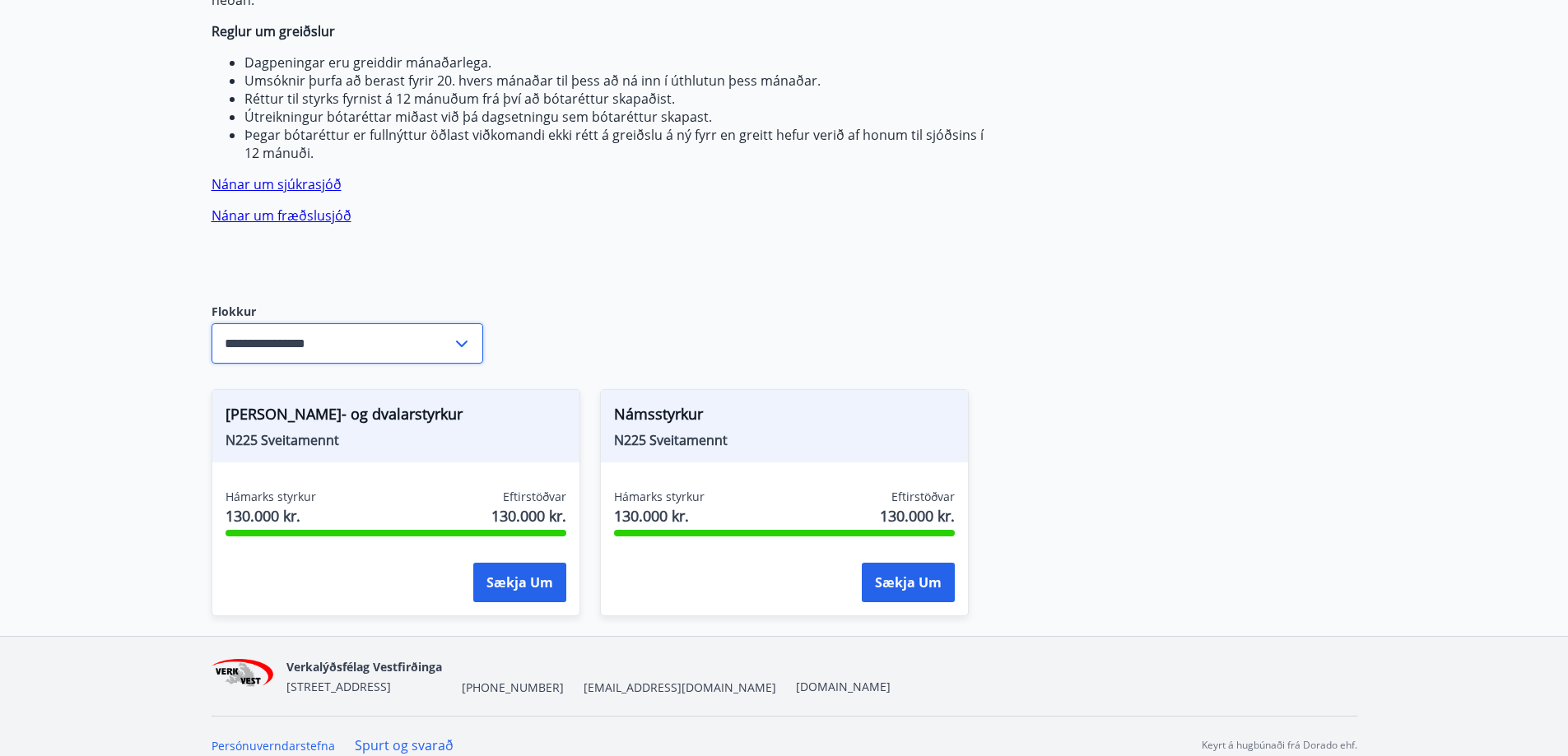
click at [375, 326] on input "**********" at bounding box center [332, 344] width 241 height 41
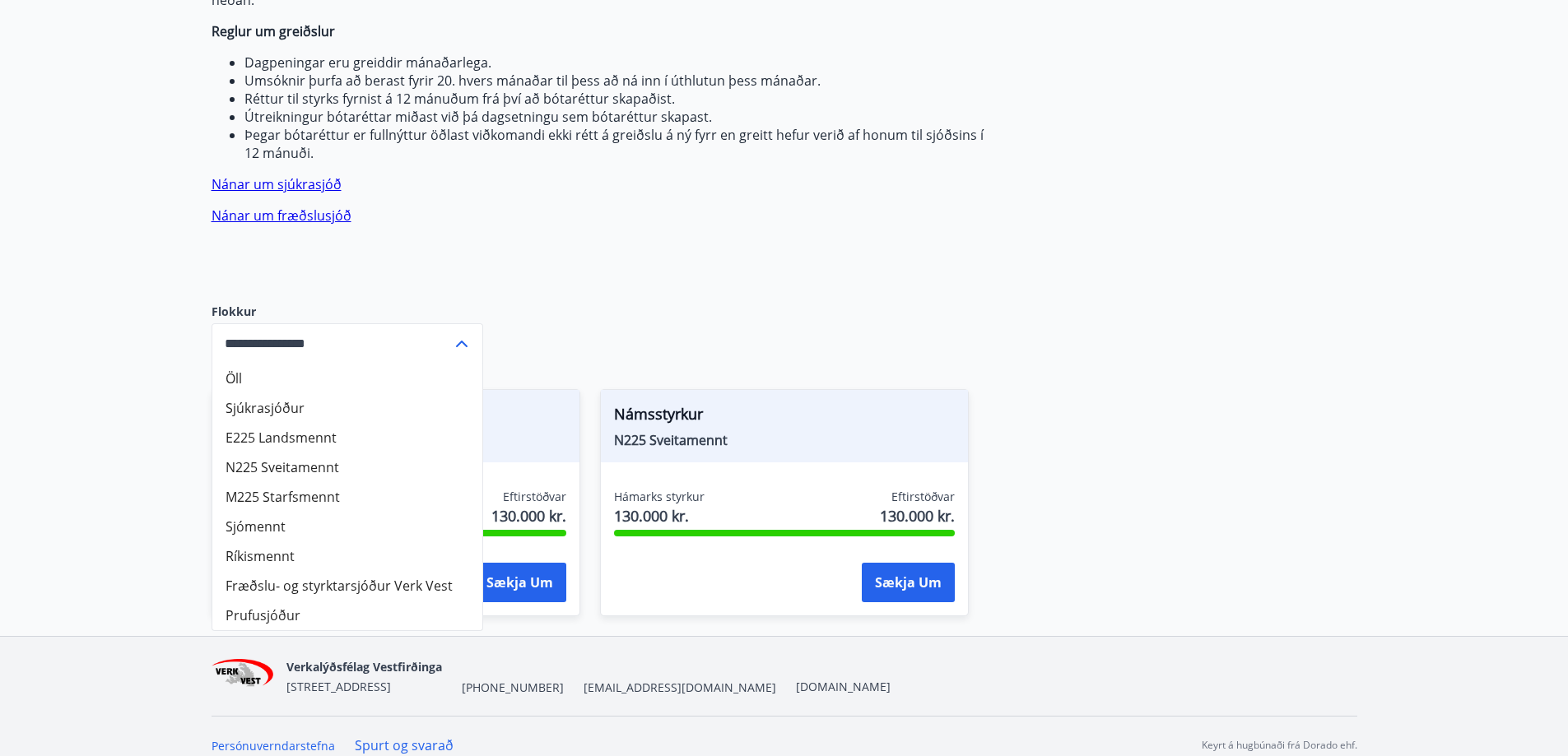
click at [271, 364] on li "Öll" at bounding box center [347, 378] width 270 height 30
type input "***"
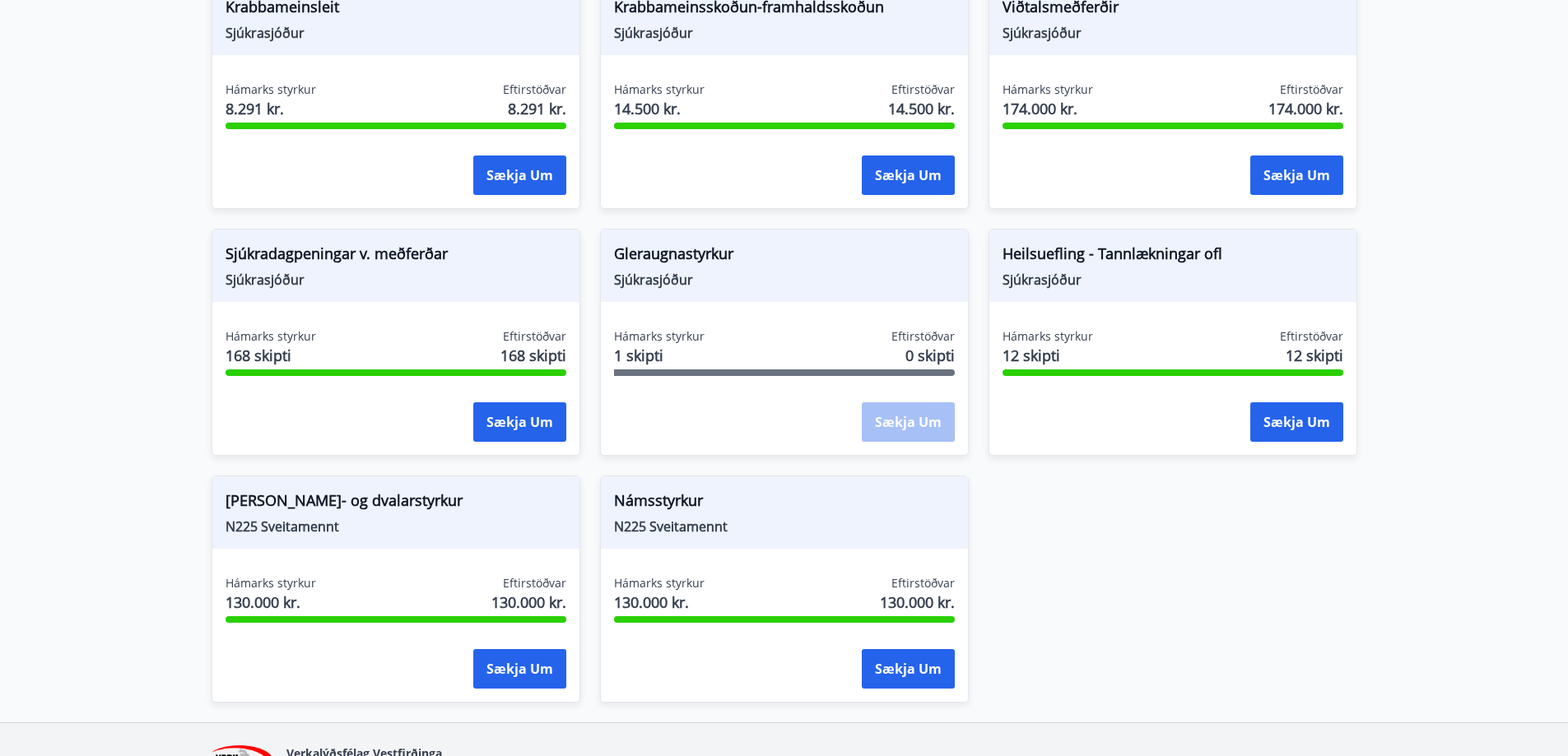
scroll to position [1207, 0]
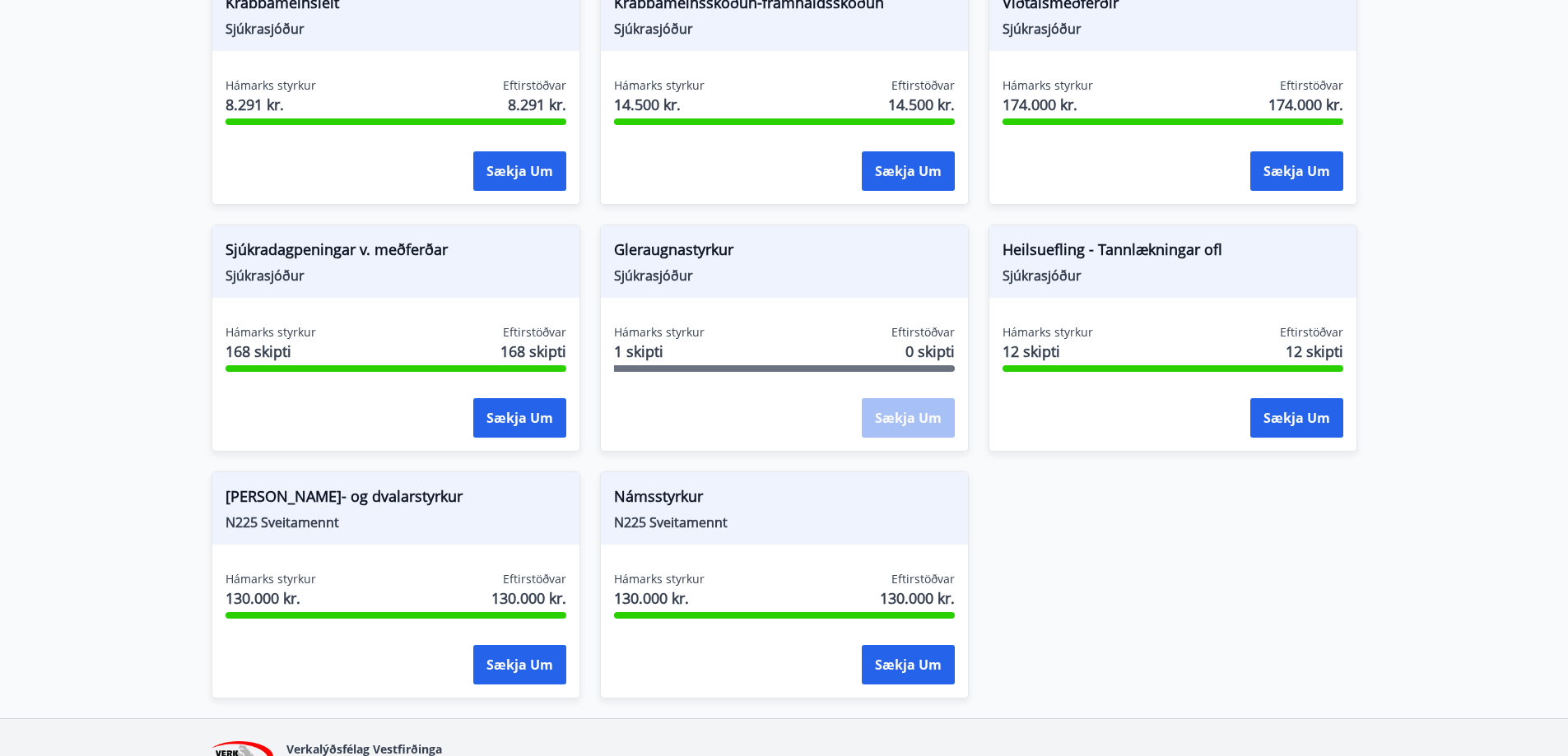
click at [864, 336] on div "Hámarks styrkur 1 skipti Eftirstöðvar 0 skipti" at bounding box center [784, 345] width 341 height 41
click at [652, 341] on span "1 skipti" at bounding box center [660, 352] width 90 height 22
click at [656, 239] on span "Gleraugnastyrkur" at bounding box center [784, 252] width 341 height 28
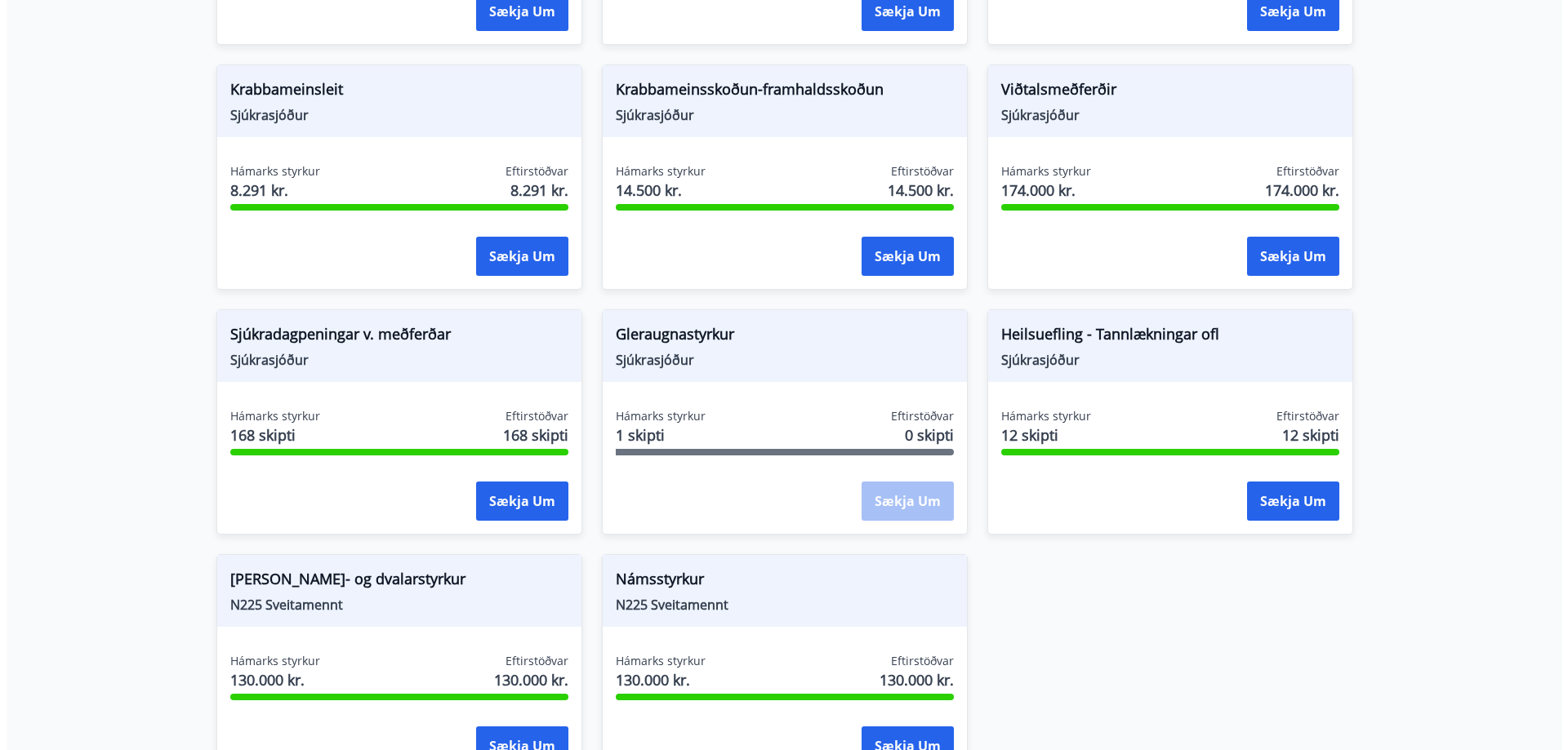
scroll to position [1279, 0]
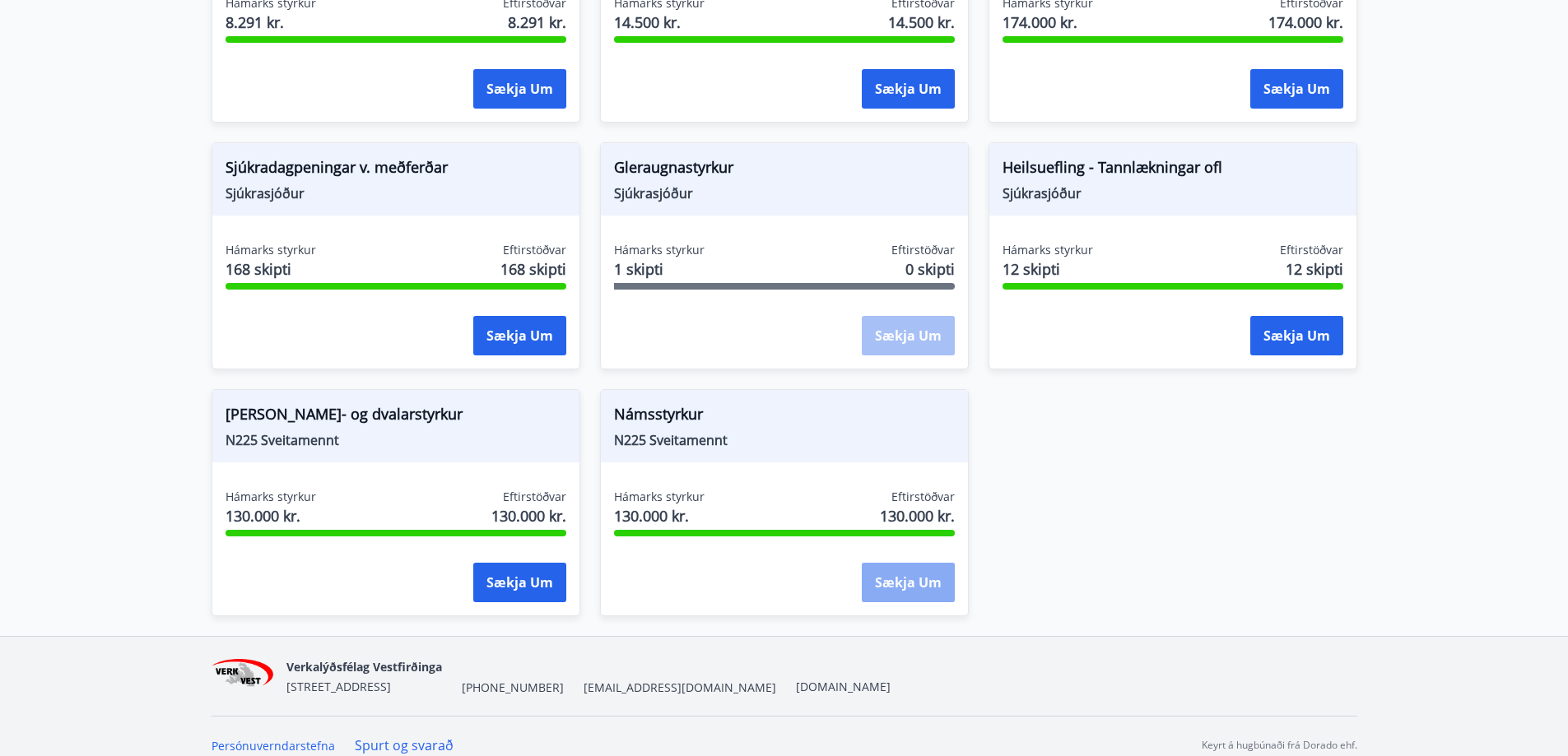
click at [900, 566] on button "Sækja um" at bounding box center [908, 582] width 93 height 40
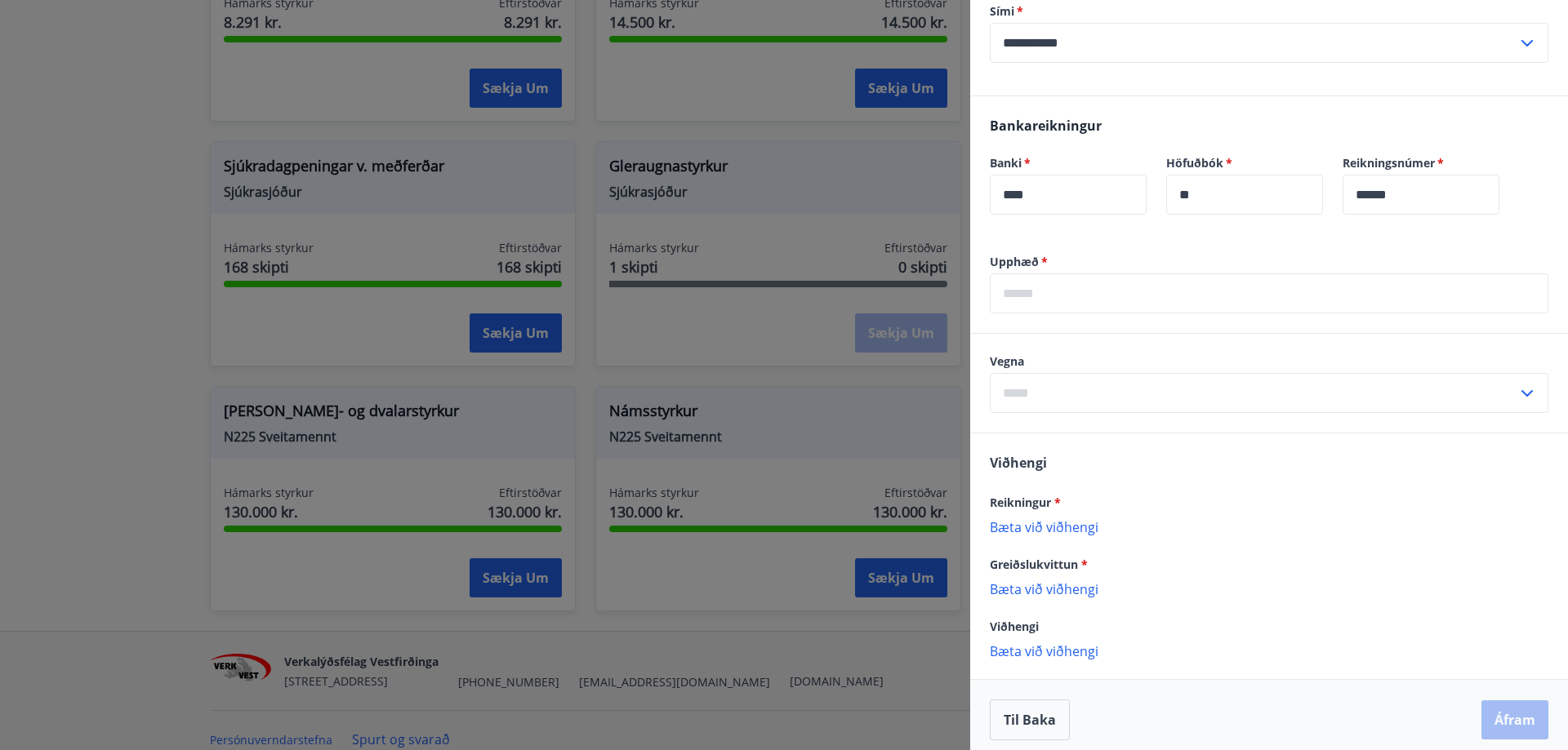
scroll to position [402, 0]
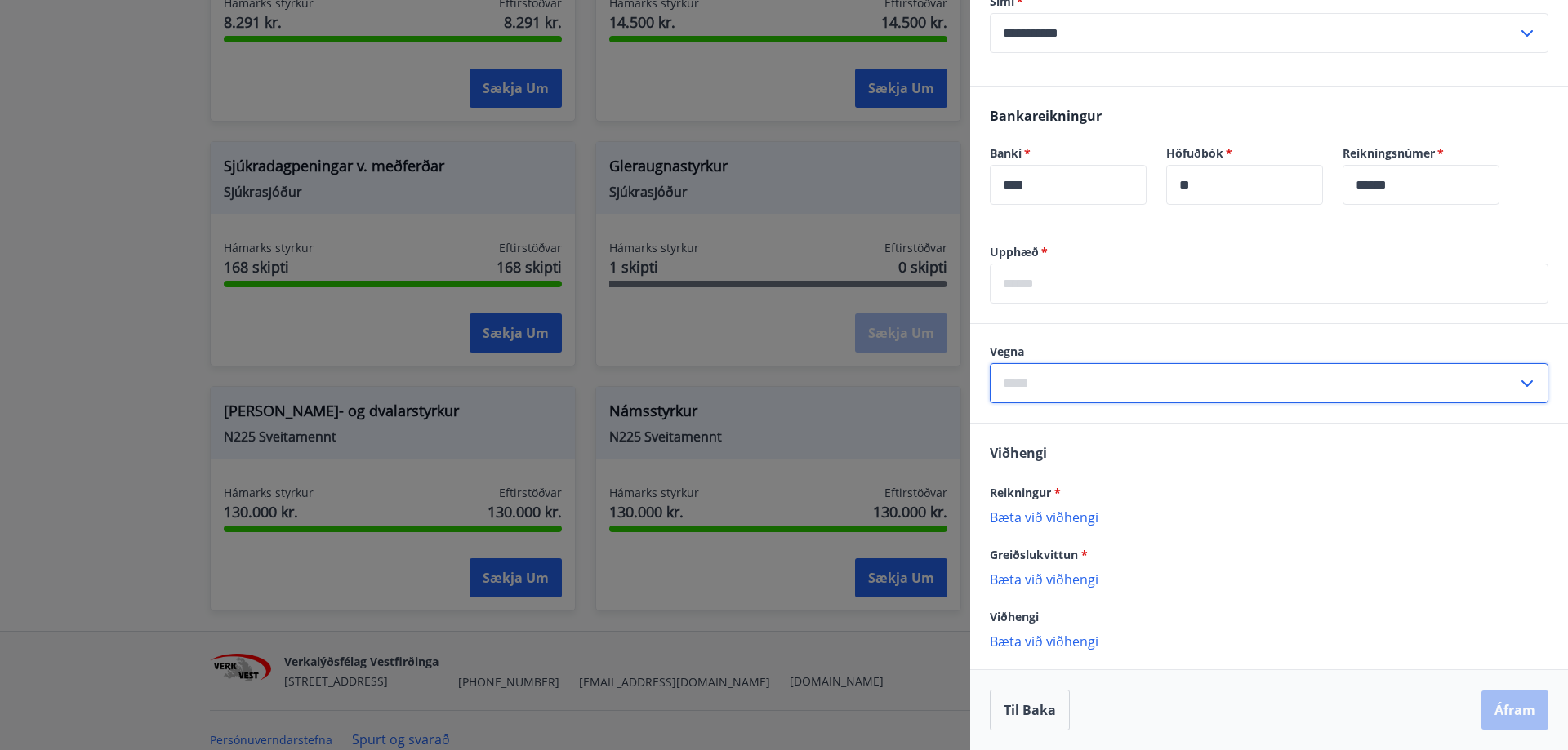
click at [1051, 384] on input "text" at bounding box center [1254, 383] width 528 height 40
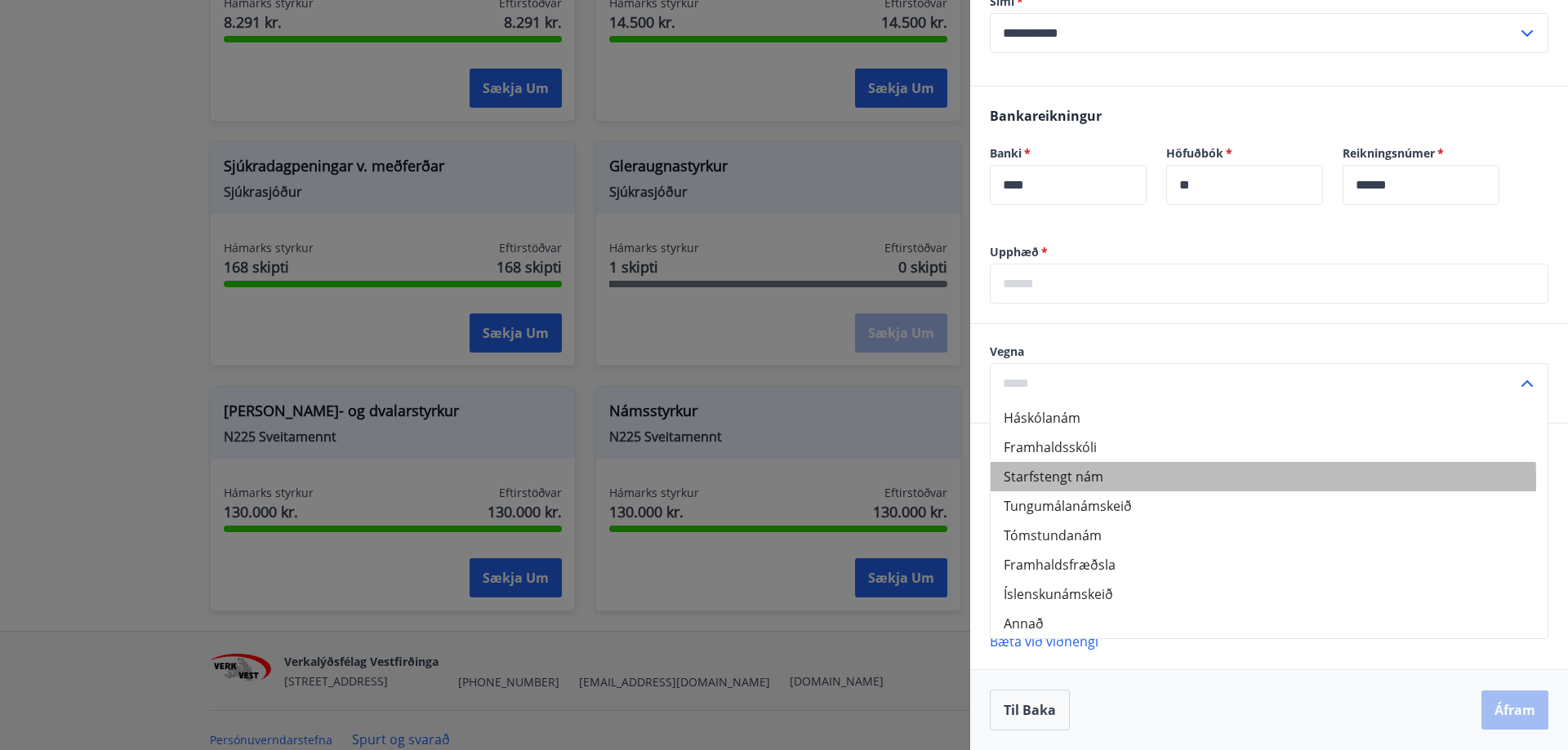
click at [1057, 480] on li "Starfstengt nám" at bounding box center [1269, 476] width 557 height 30
type input "**********"
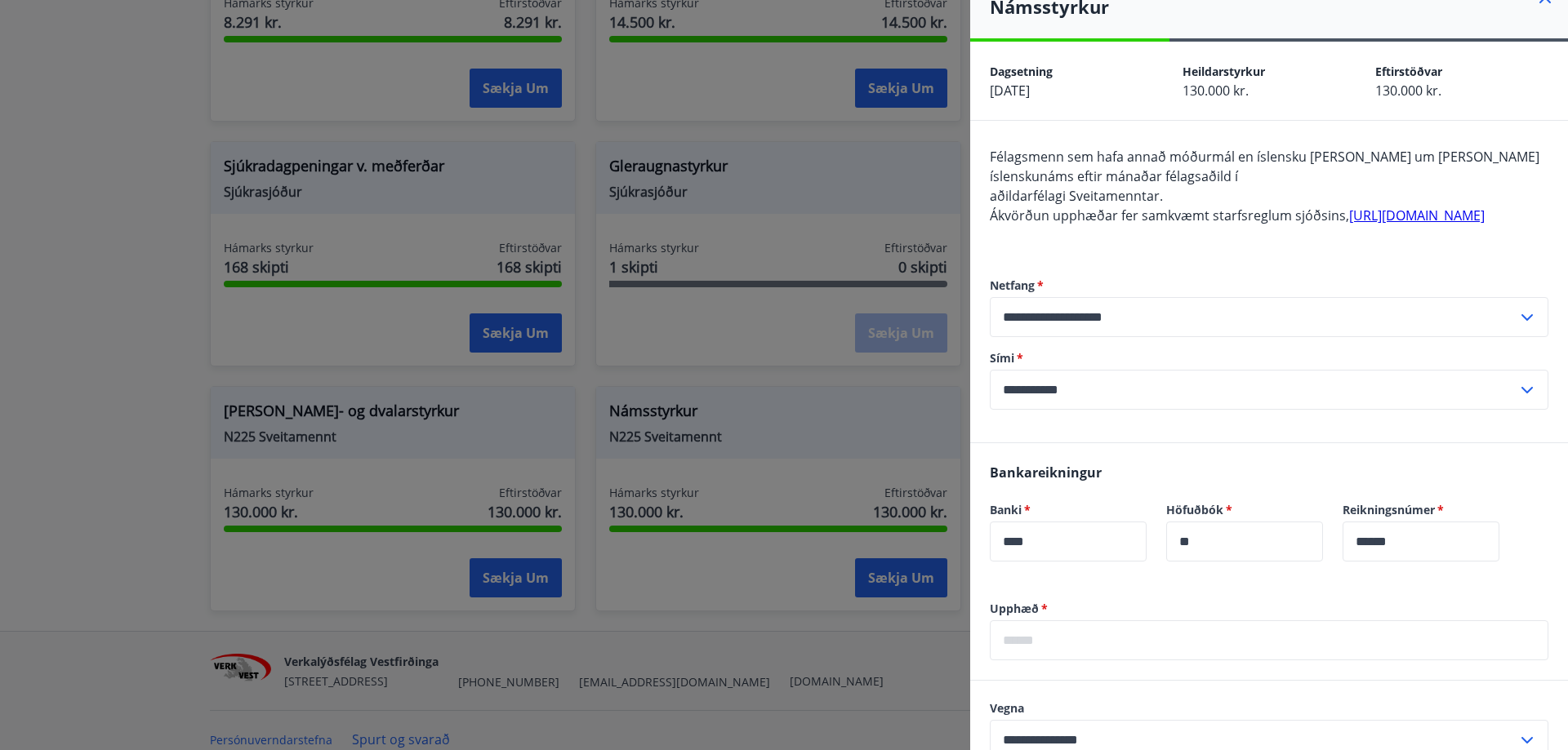
scroll to position [0, 0]
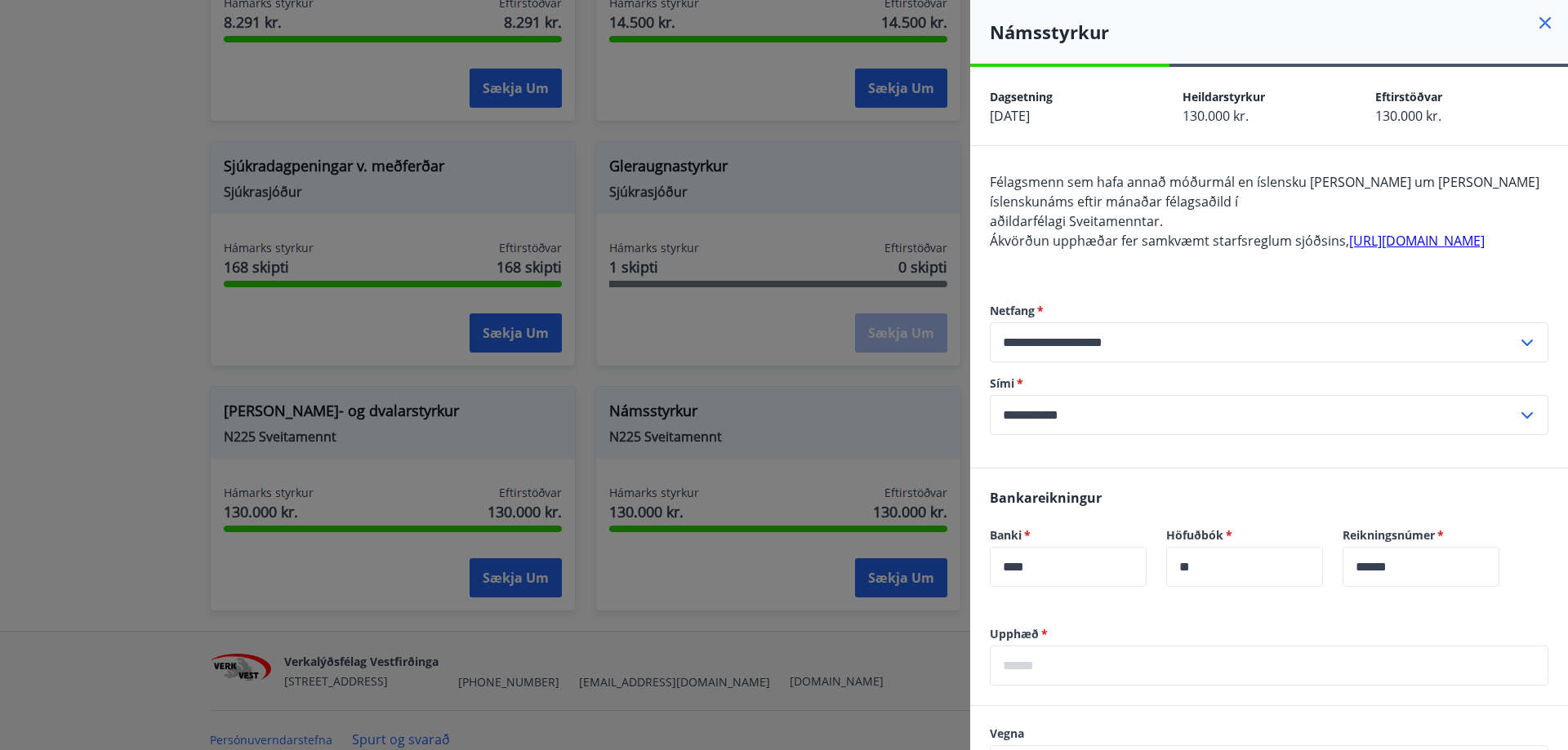
click at [1349, 249] on link "[URL][DOMAIN_NAME]" at bounding box center [1416, 240] width 136 height 18
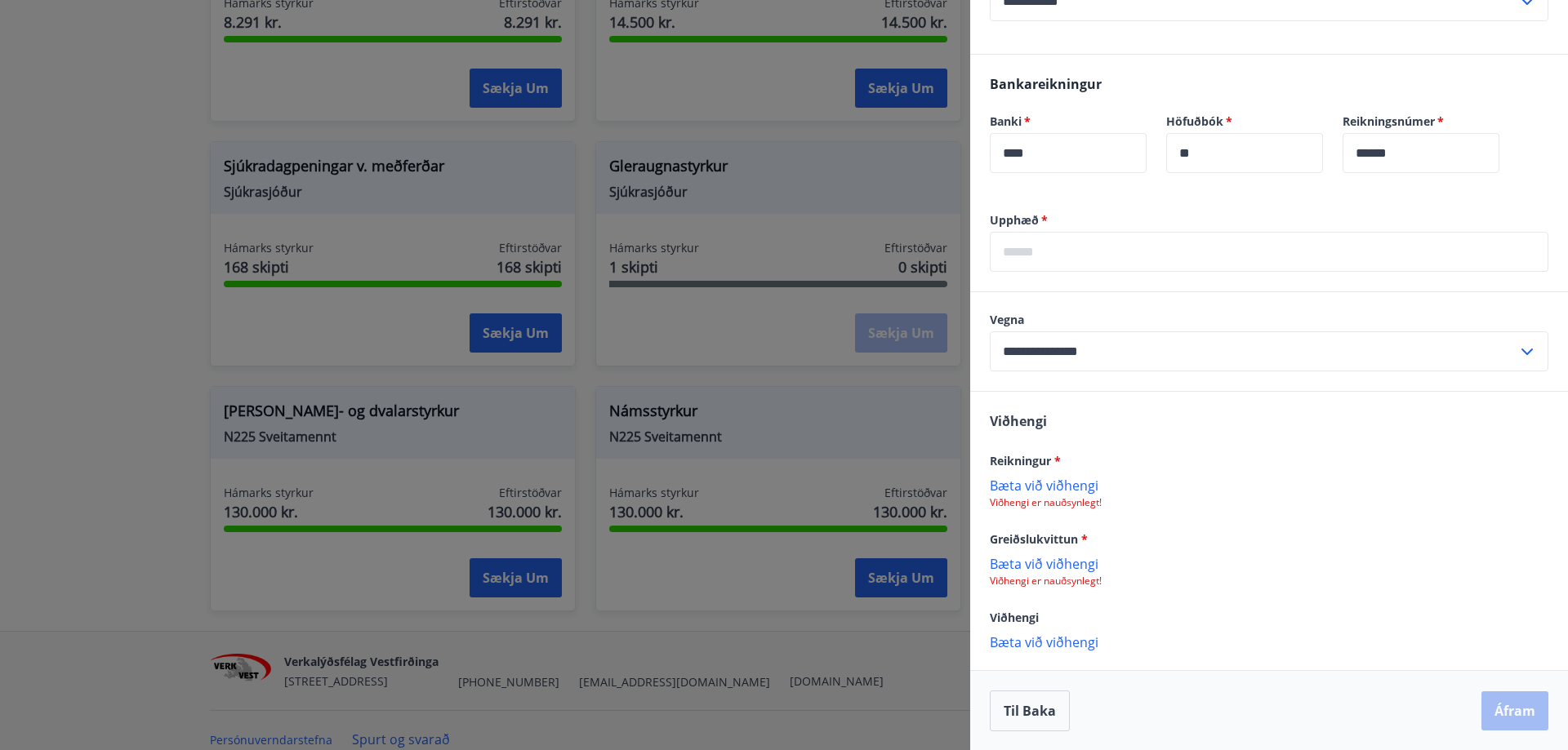
scroll to position [434, 0]
click at [1060, 458] on span "*" at bounding box center [1057, 459] width 6 height 15
click at [450, 427] on div at bounding box center [784, 375] width 1568 height 750
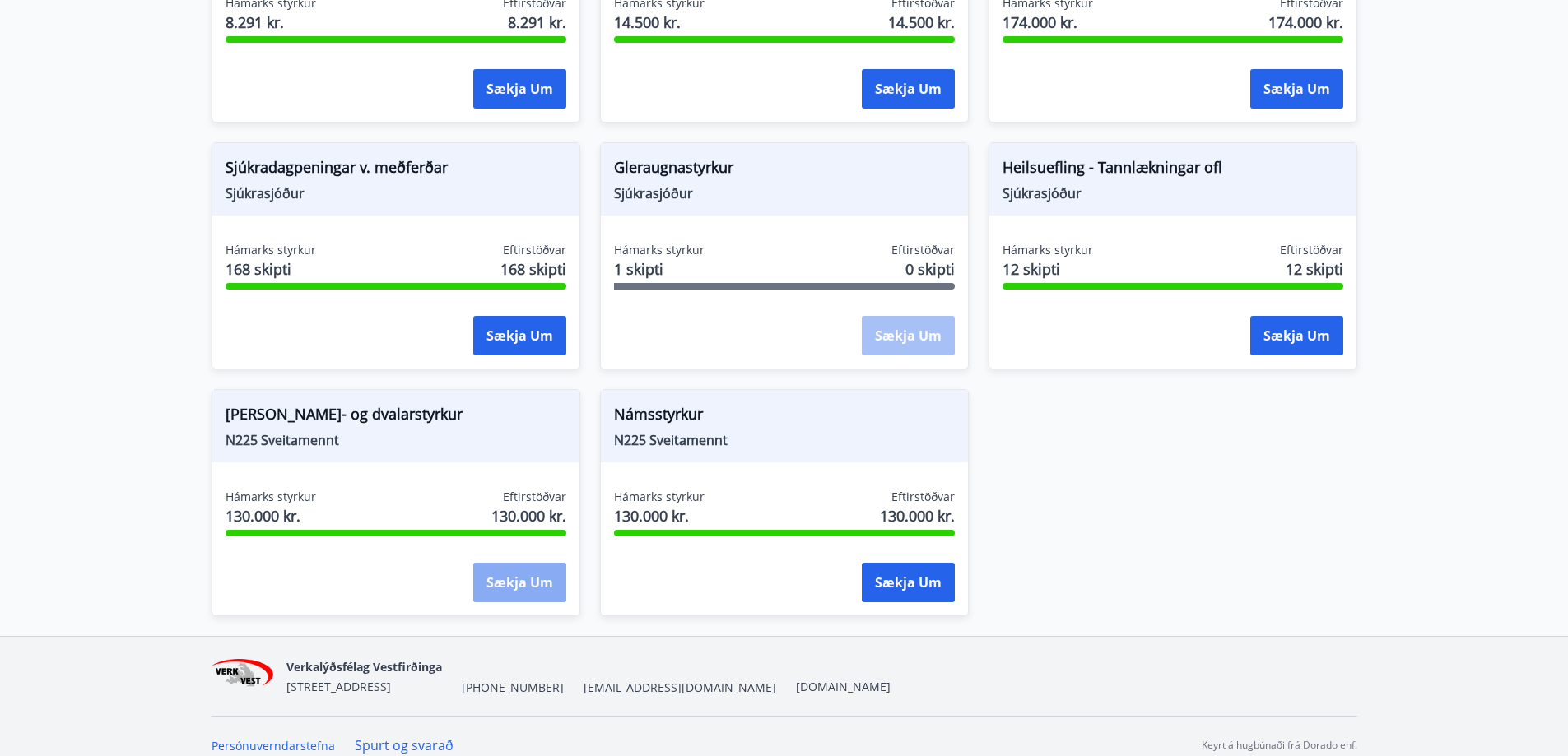
click at [535, 562] on button "Sækja um" at bounding box center [519, 582] width 93 height 40
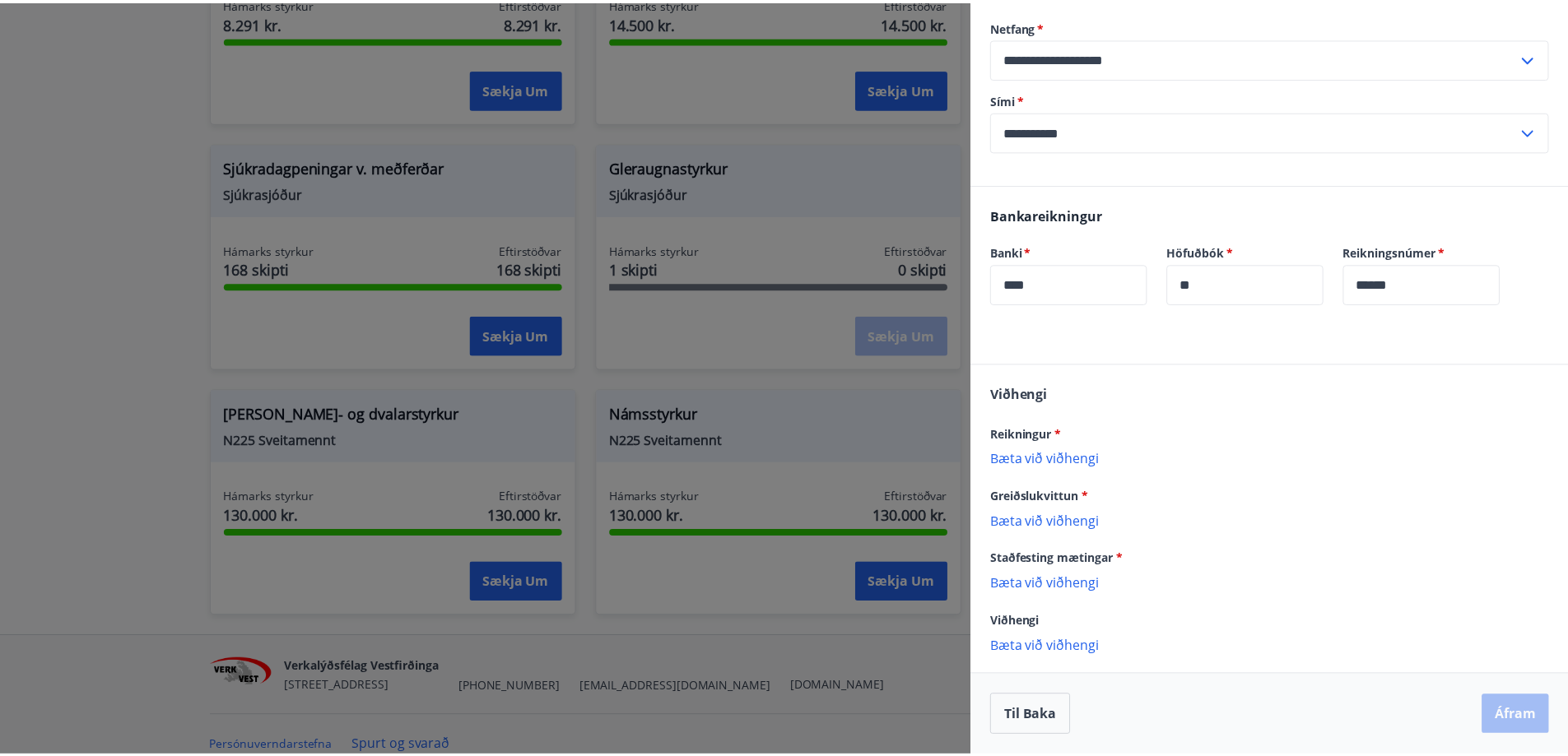
scroll to position [248, 0]
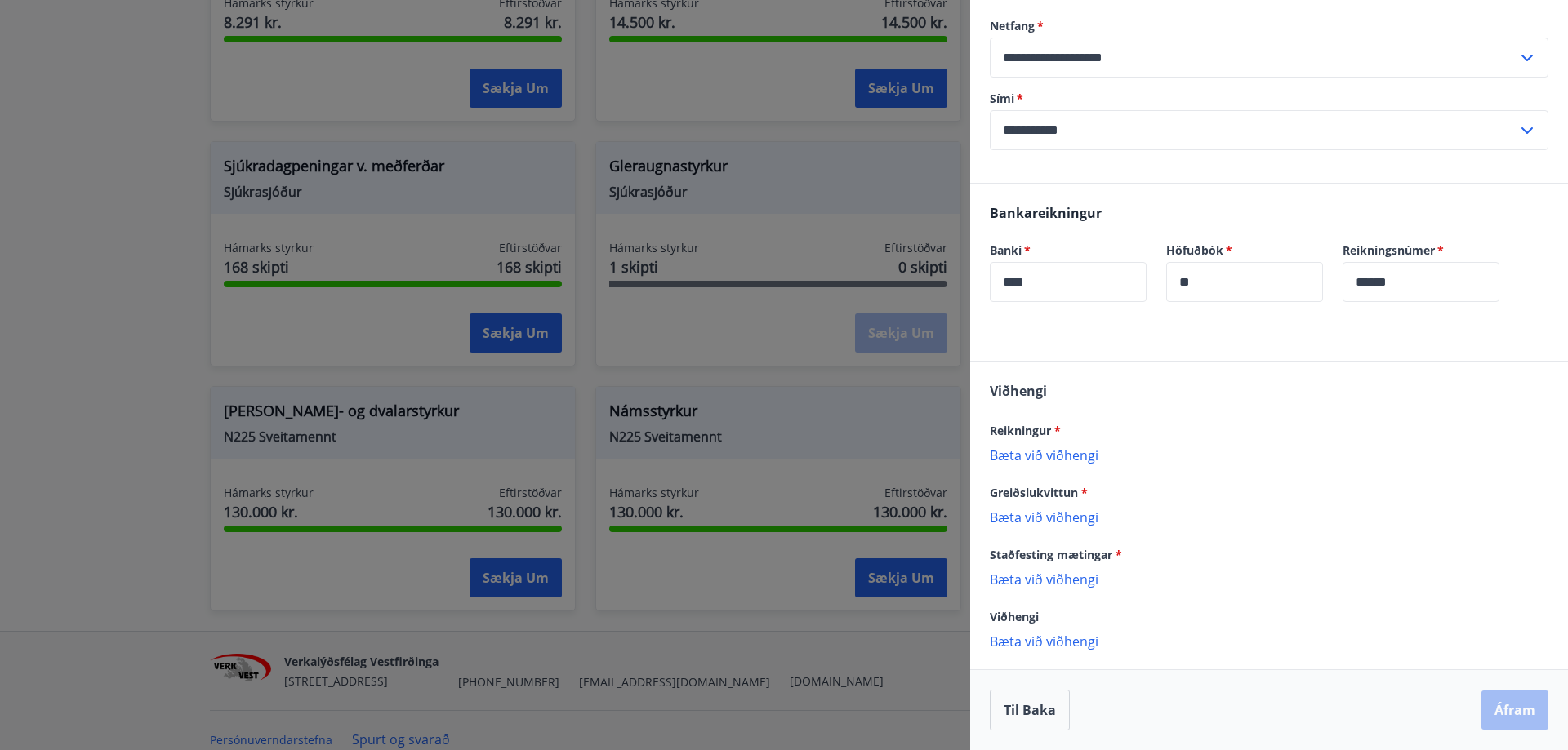
click at [819, 635] on div at bounding box center [784, 375] width 1568 height 750
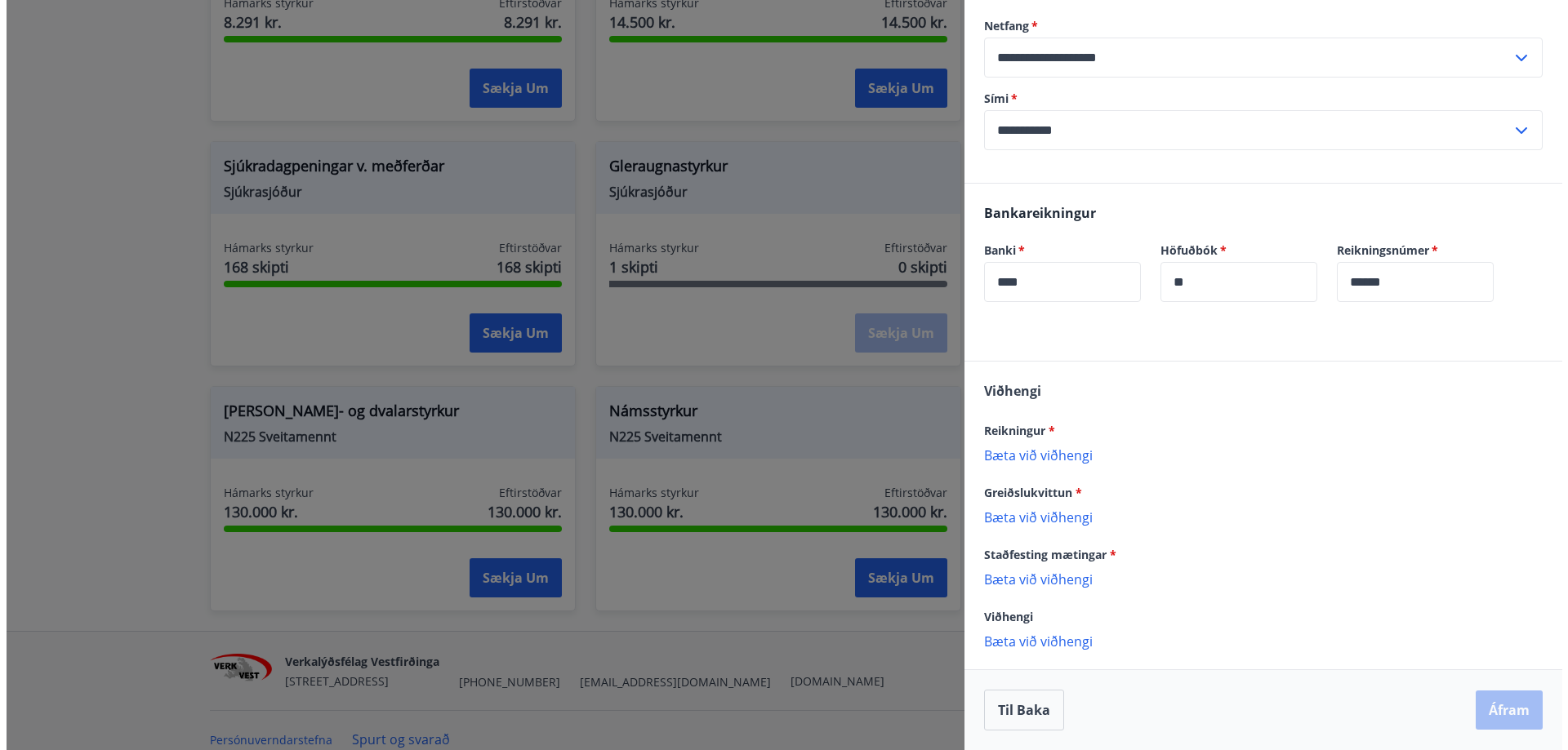
scroll to position [0, 0]
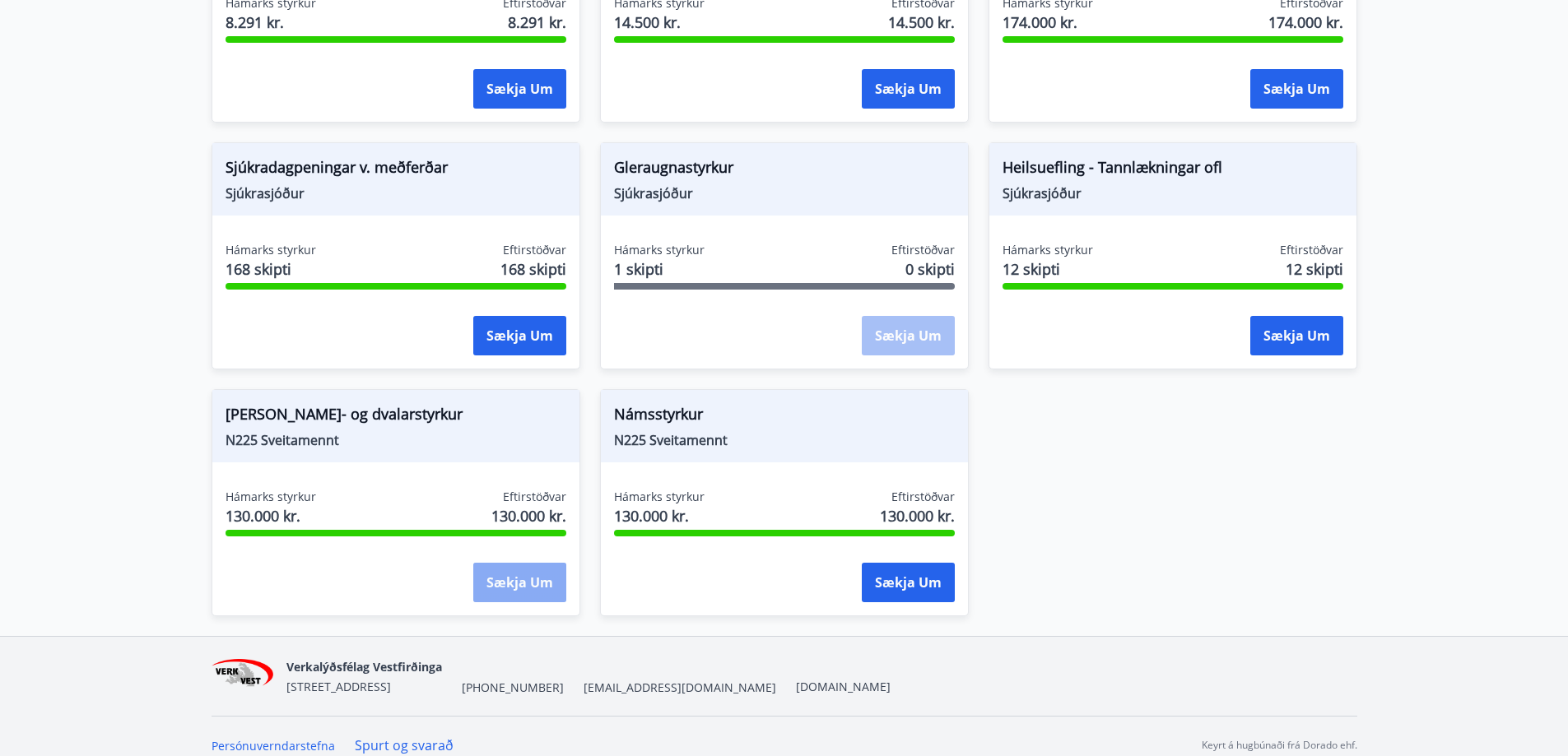
click at [515, 562] on button "Sækja um" at bounding box center [519, 582] width 93 height 40
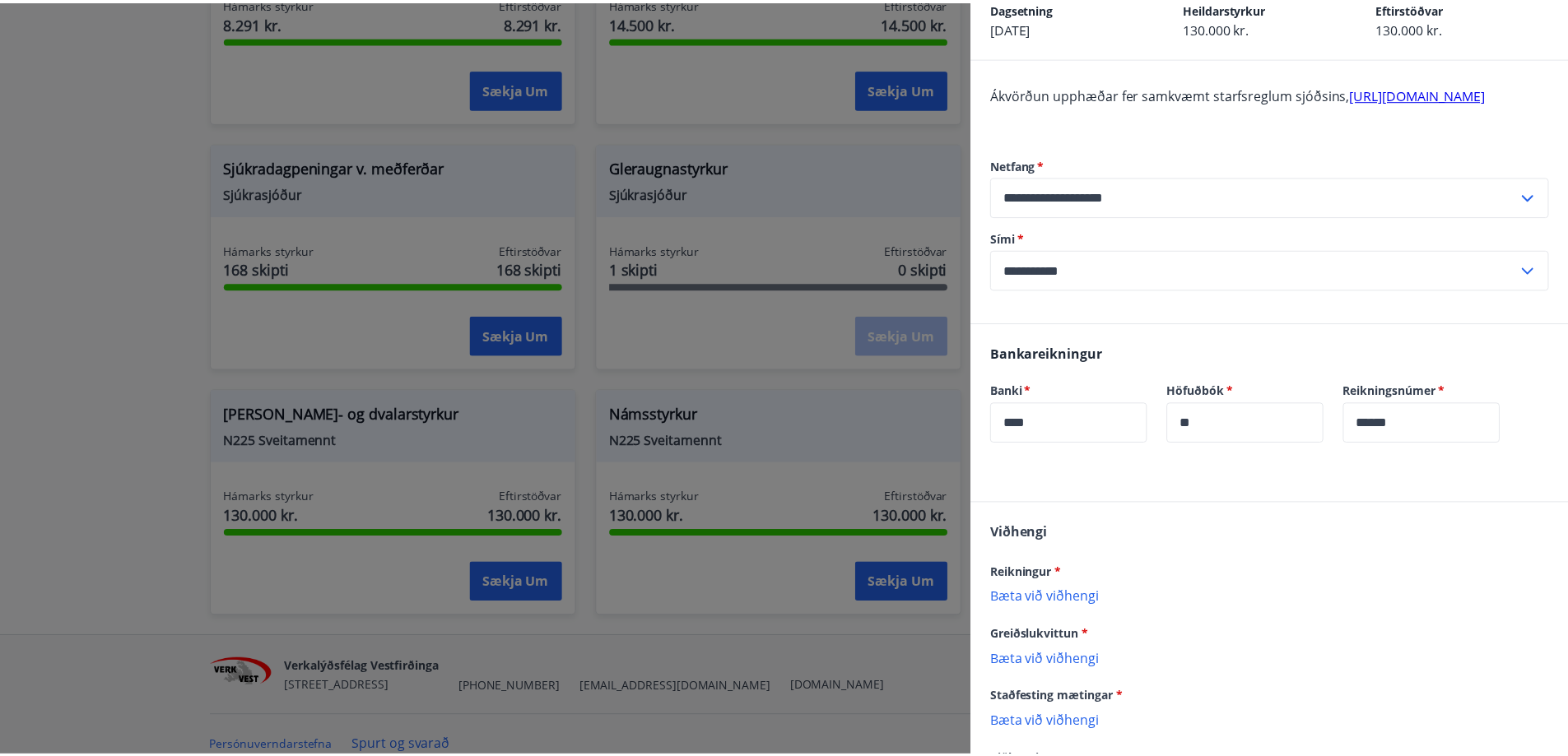
scroll to position [248, 0]
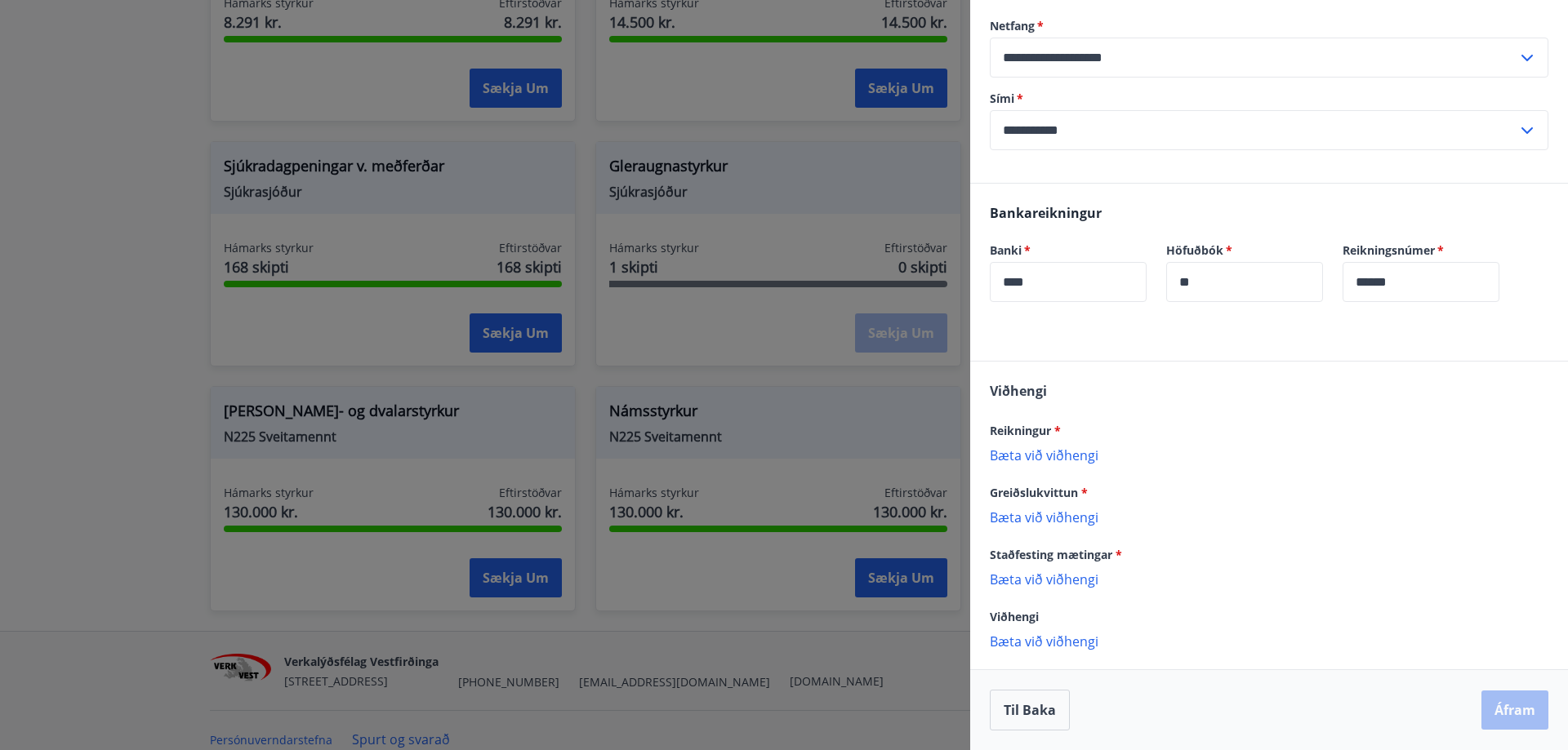
click at [814, 629] on div at bounding box center [784, 375] width 1568 height 750
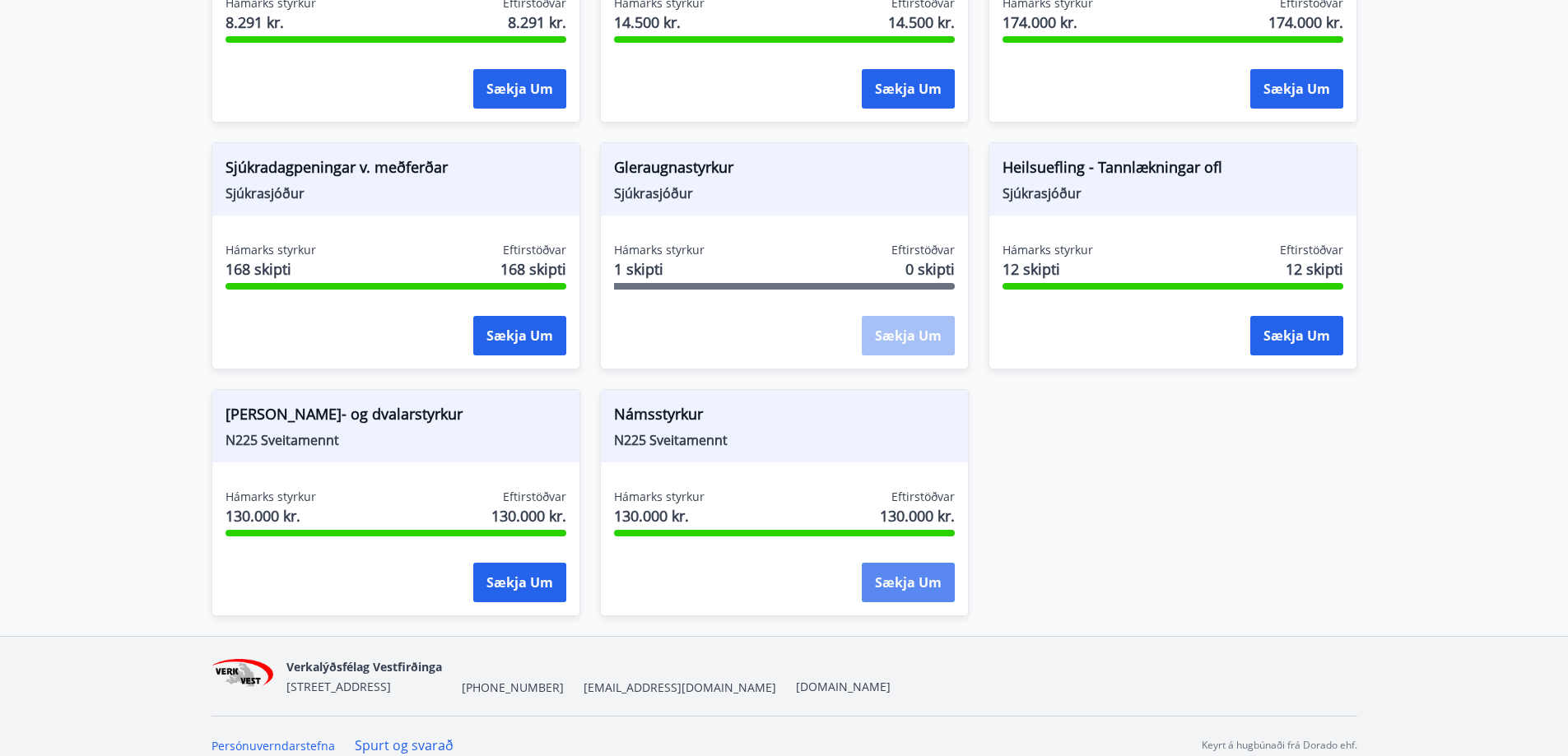
click at [886, 570] on button "Sækja um" at bounding box center [908, 582] width 93 height 40
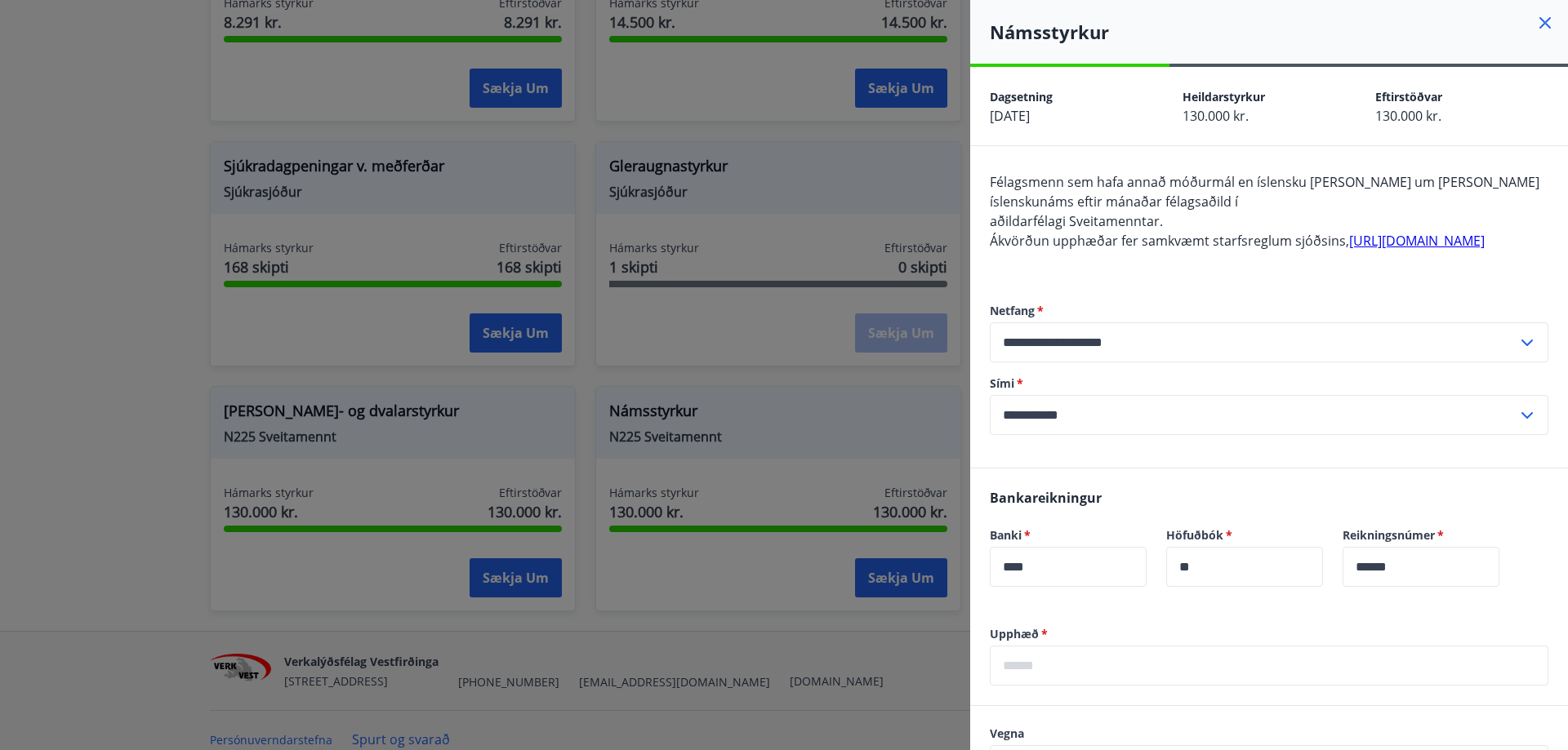
click at [1349, 249] on link "[URL][DOMAIN_NAME]" at bounding box center [1416, 240] width 136 height 18
click at [1536, 22] on icon at bounding box center [1546, 23] width 20 height 20
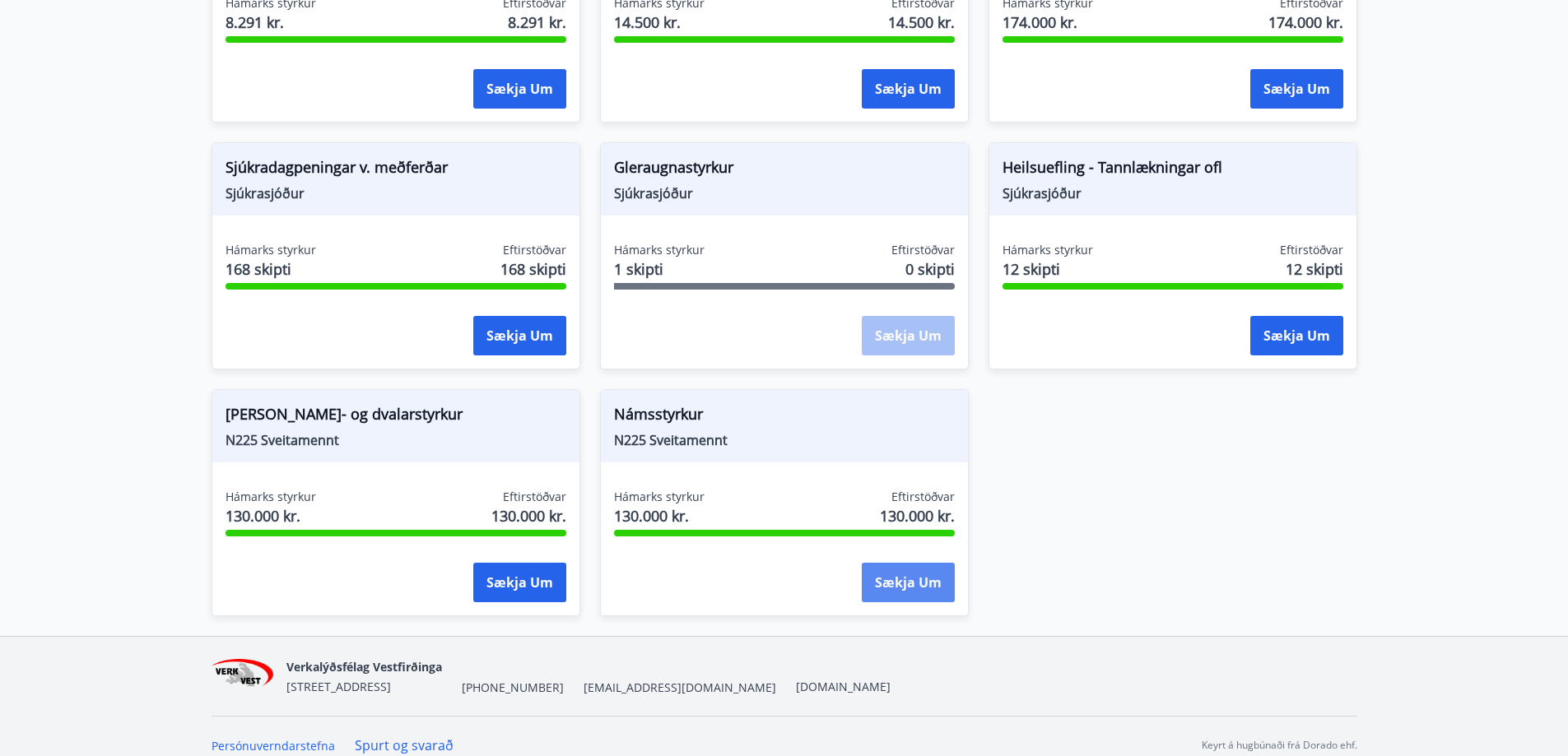
click at [916, 573] on button "Sækja um" at bounding box center [908, 582] width 93 height 40
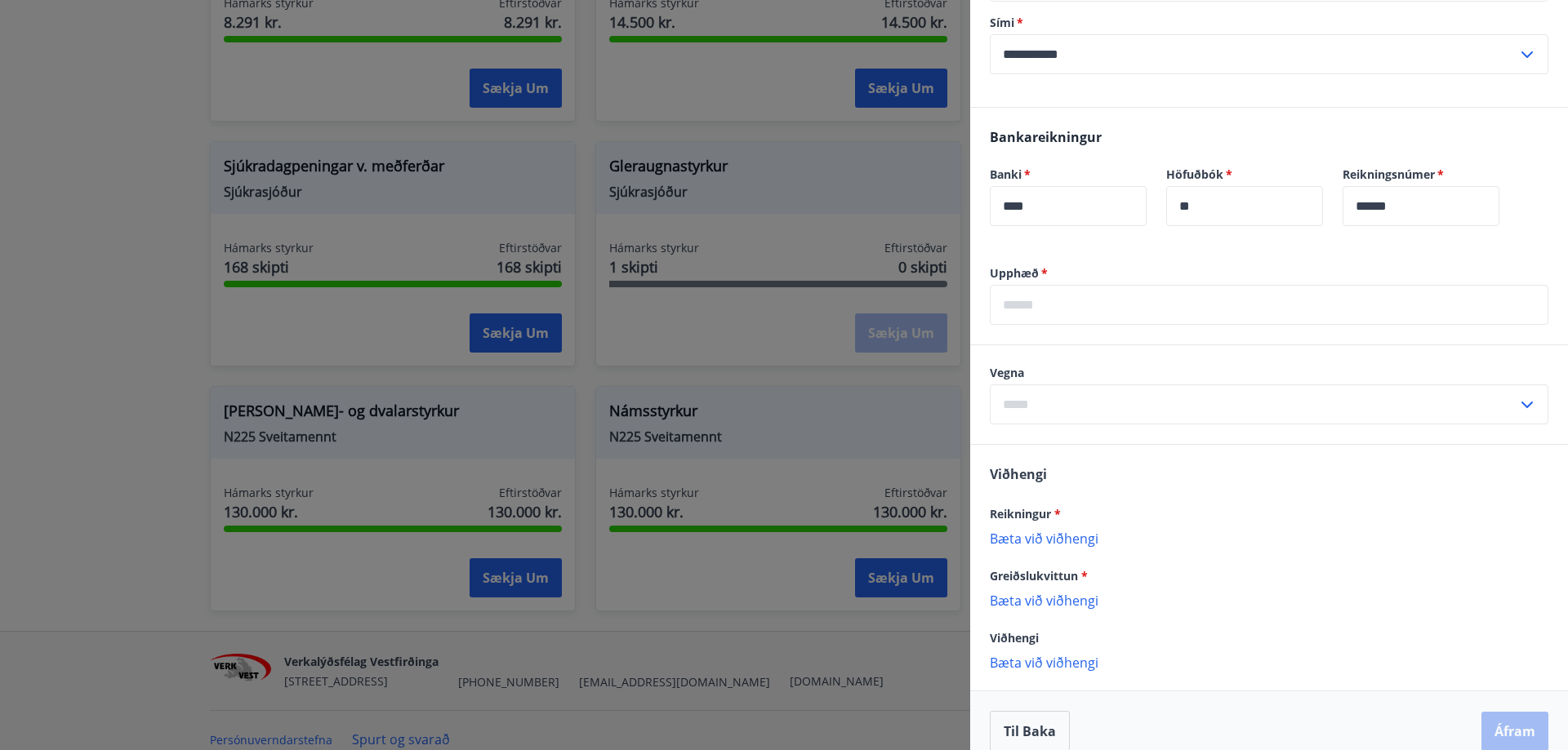
scroll to position [402, 0]
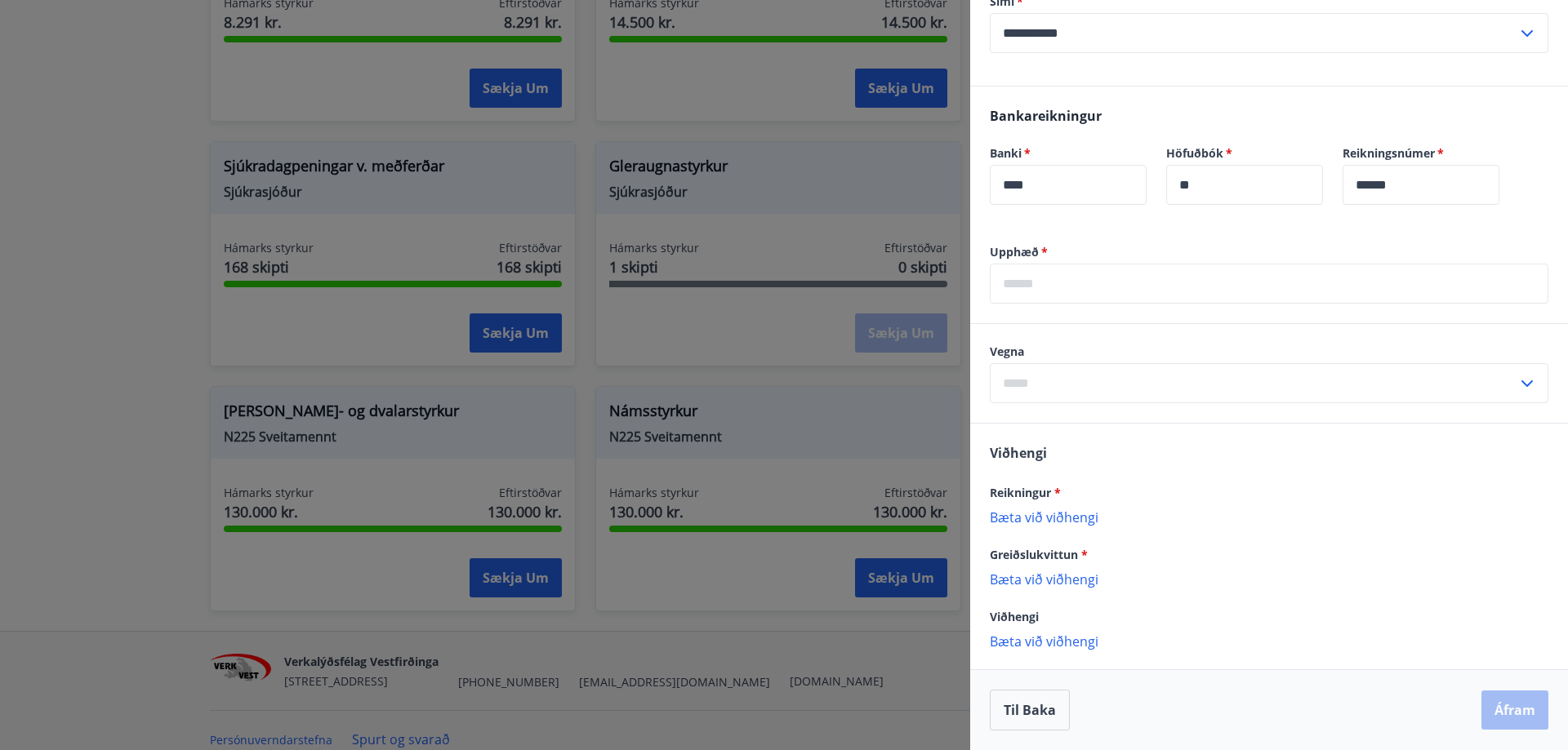
click at [1163, 285] on input "text" at bounding box center [1269, 283] width 558 height 40
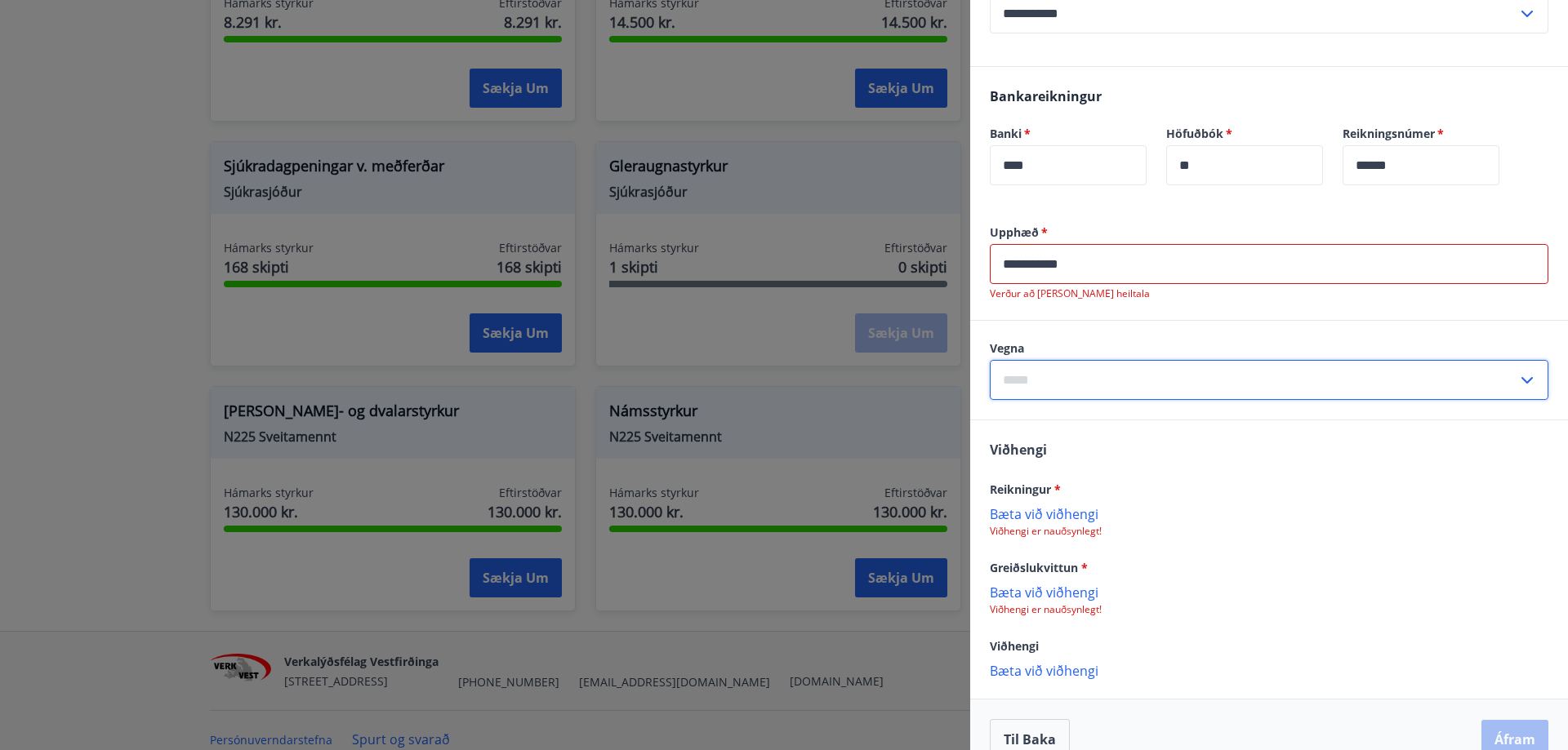
click at [1146, 386] on input "text" at bounding box center [1254, 379] width 528 height 40
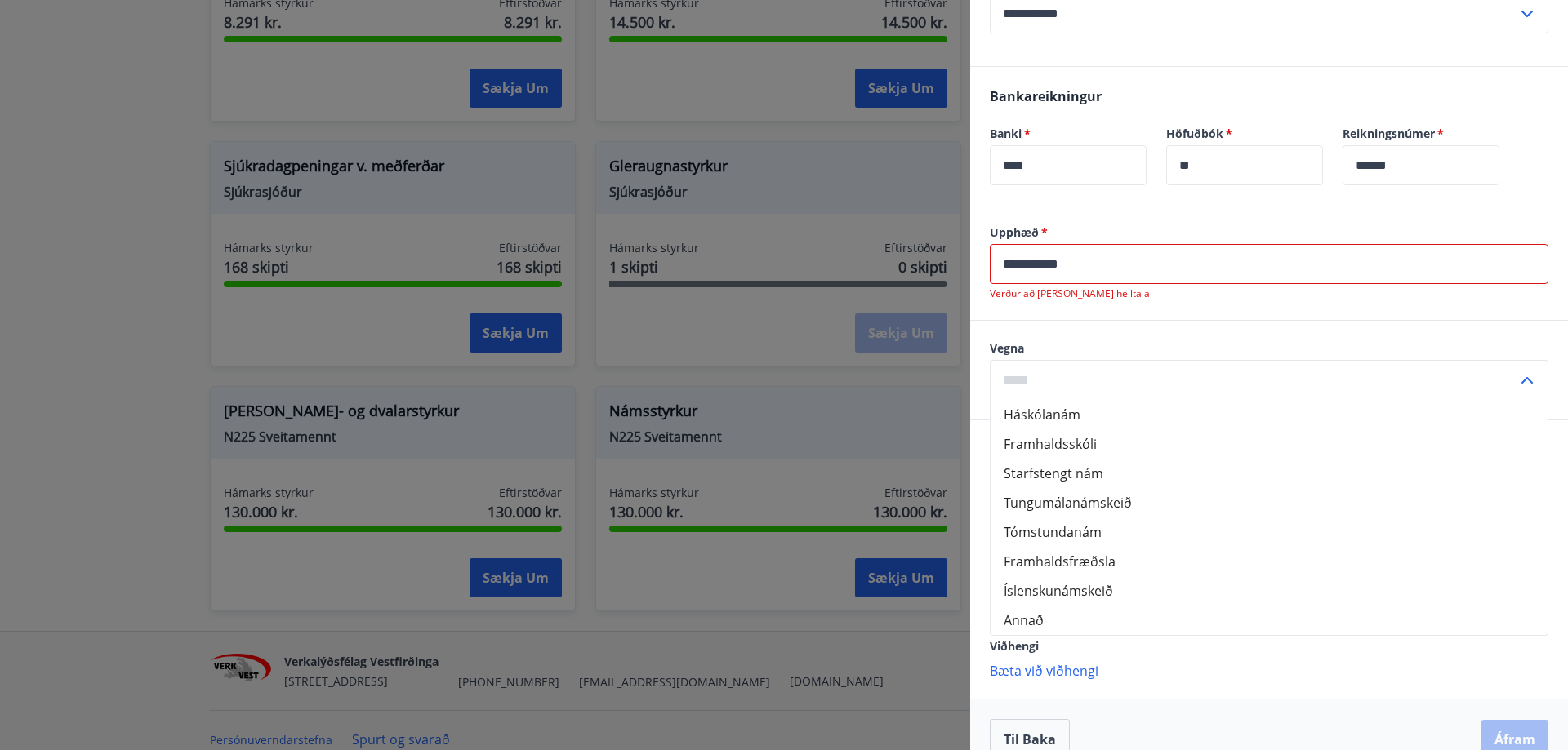
drag, startPoint x: 1079, startPoint y: 284, endPoint x: 943, endPoint y: 285, distance: 136.0
click at [943, 285] on div "**********" at bounding box center [784, 375] width 1568 height 750
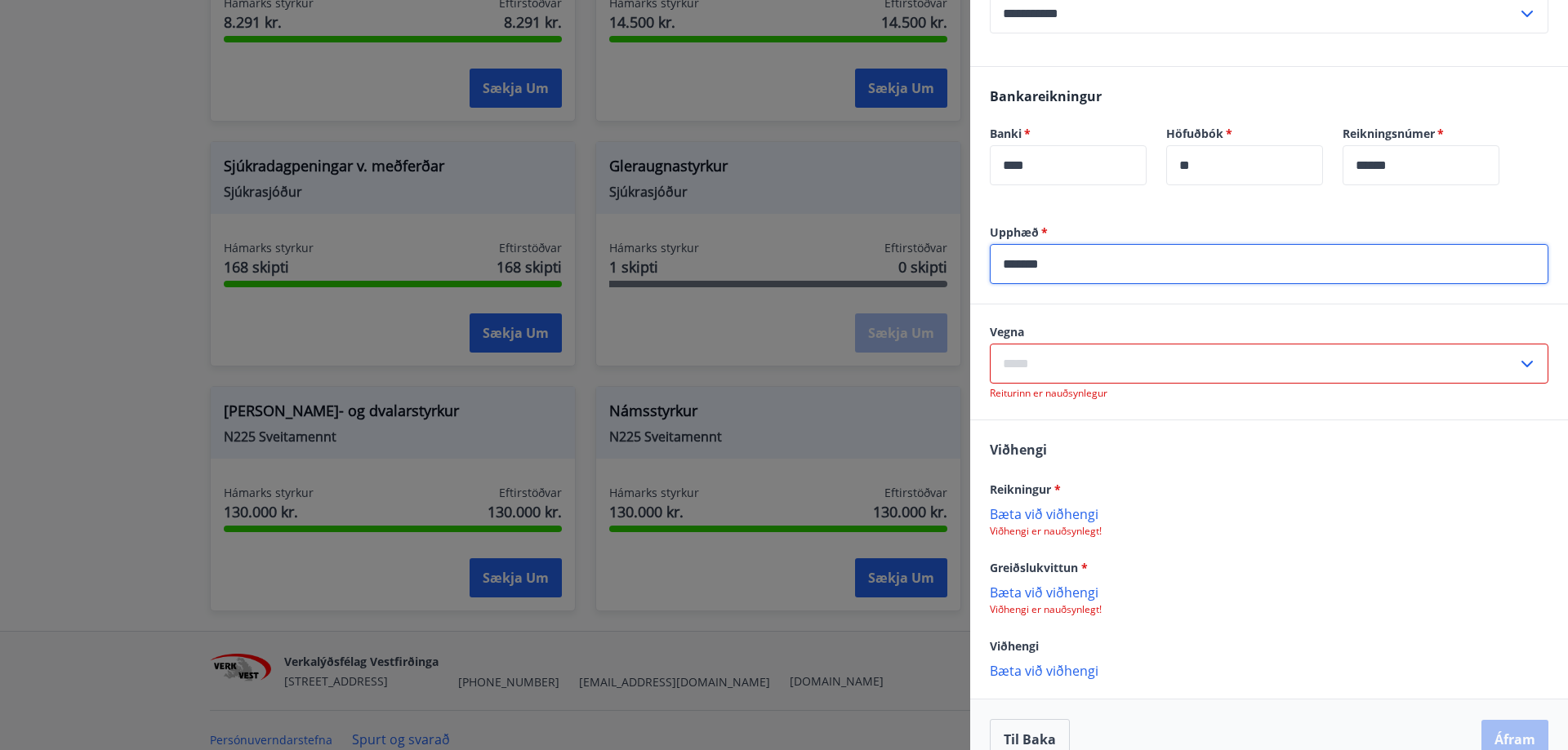
type input "*******"
click at [1189, 382] on input "text" at bounding box center [1254, 363] width 528 height 40
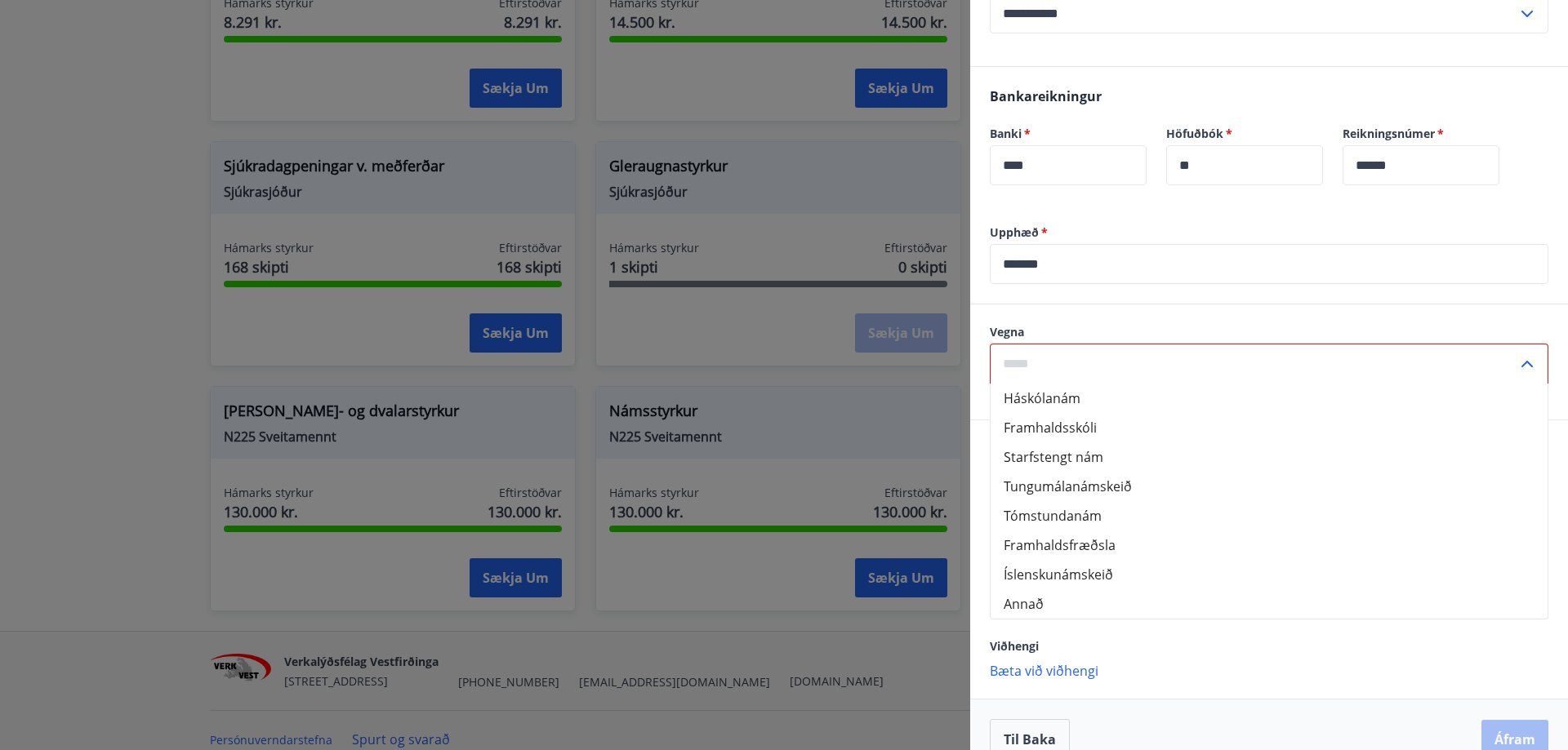
click at [1099, 472] on li "Starfstengt nám" at bounding box center [1269, 457] width 557 height 30
type input "**********"
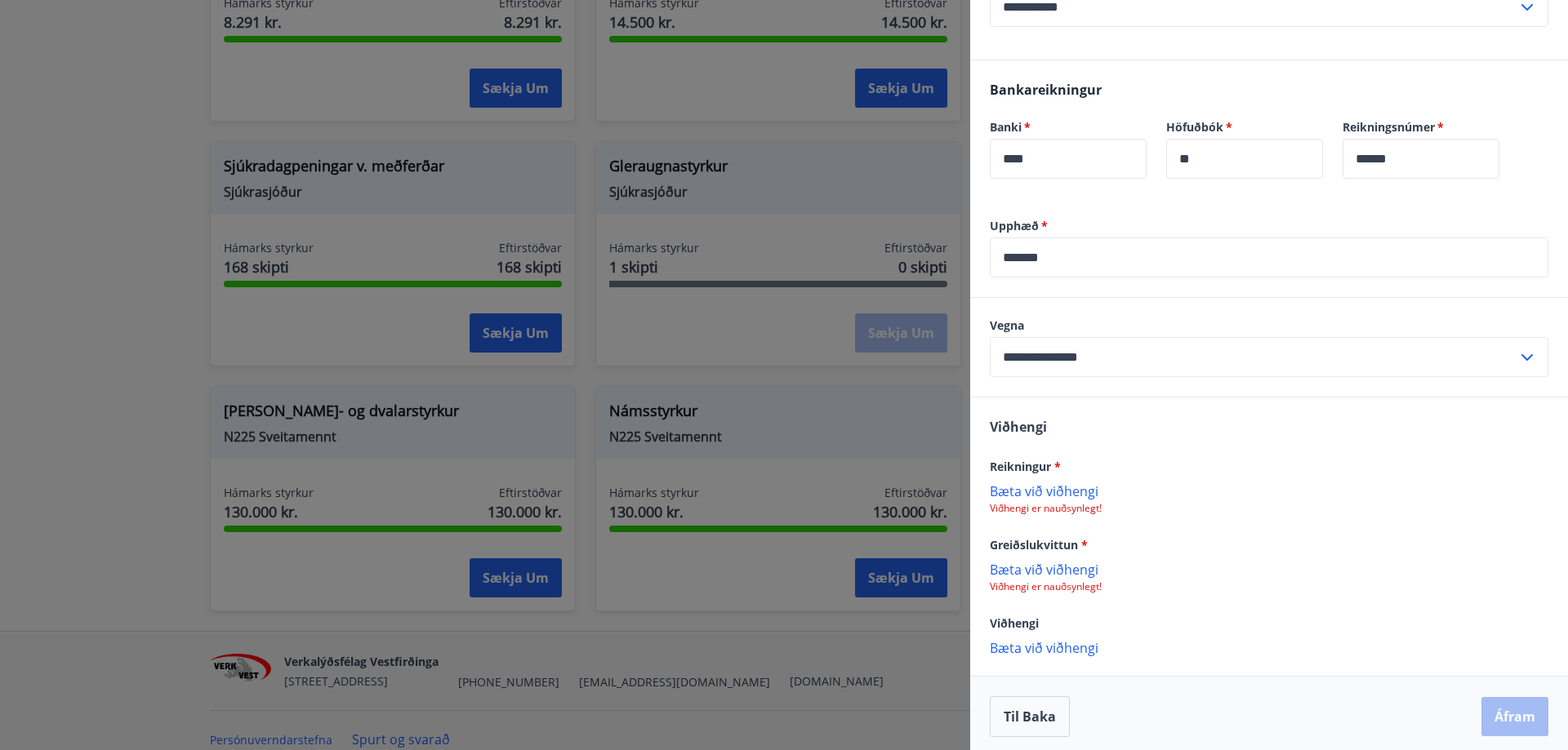
scroll to position [434, 0]
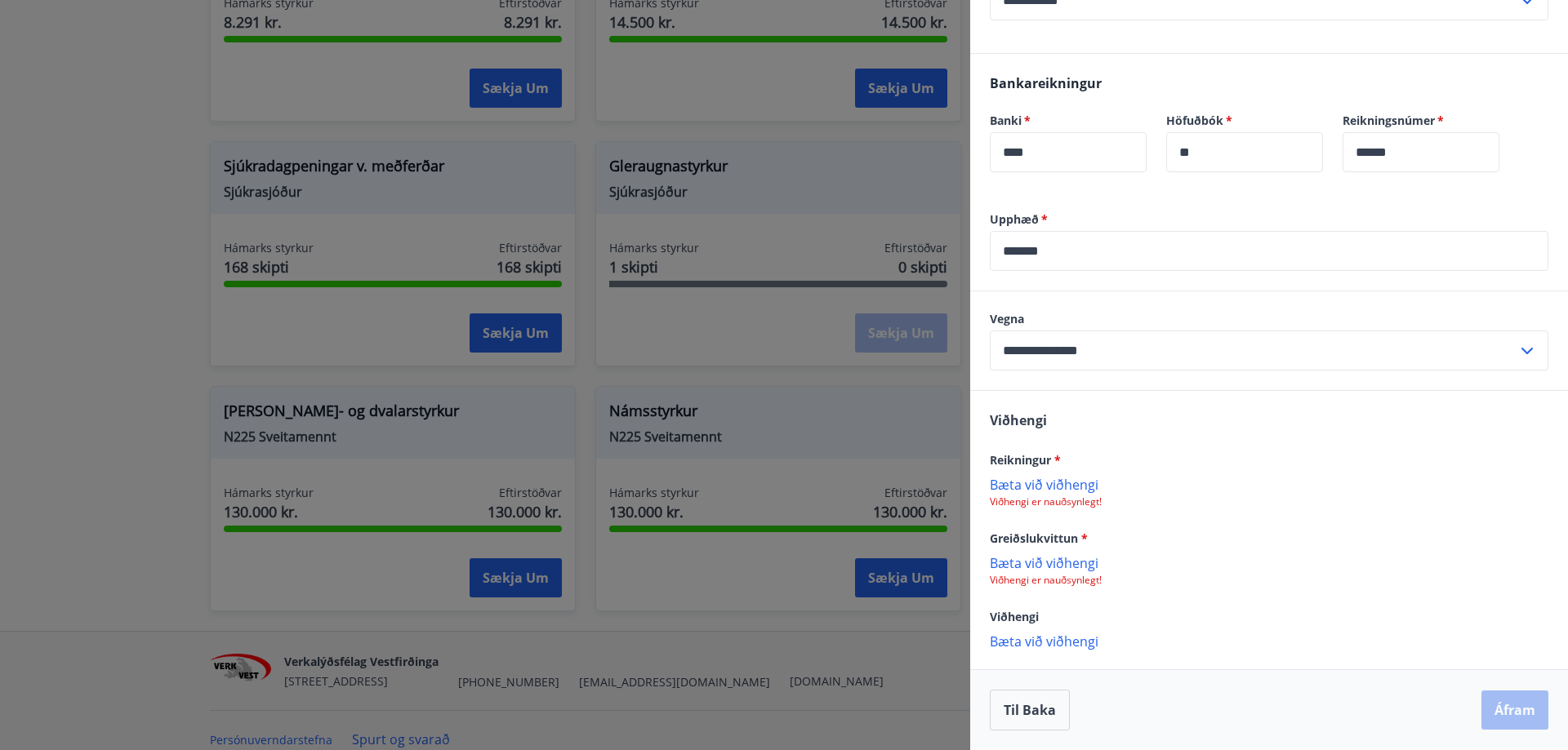
click at [1023, 248] on input "*******" at bounding box center [1269, 251] width 558 height 40
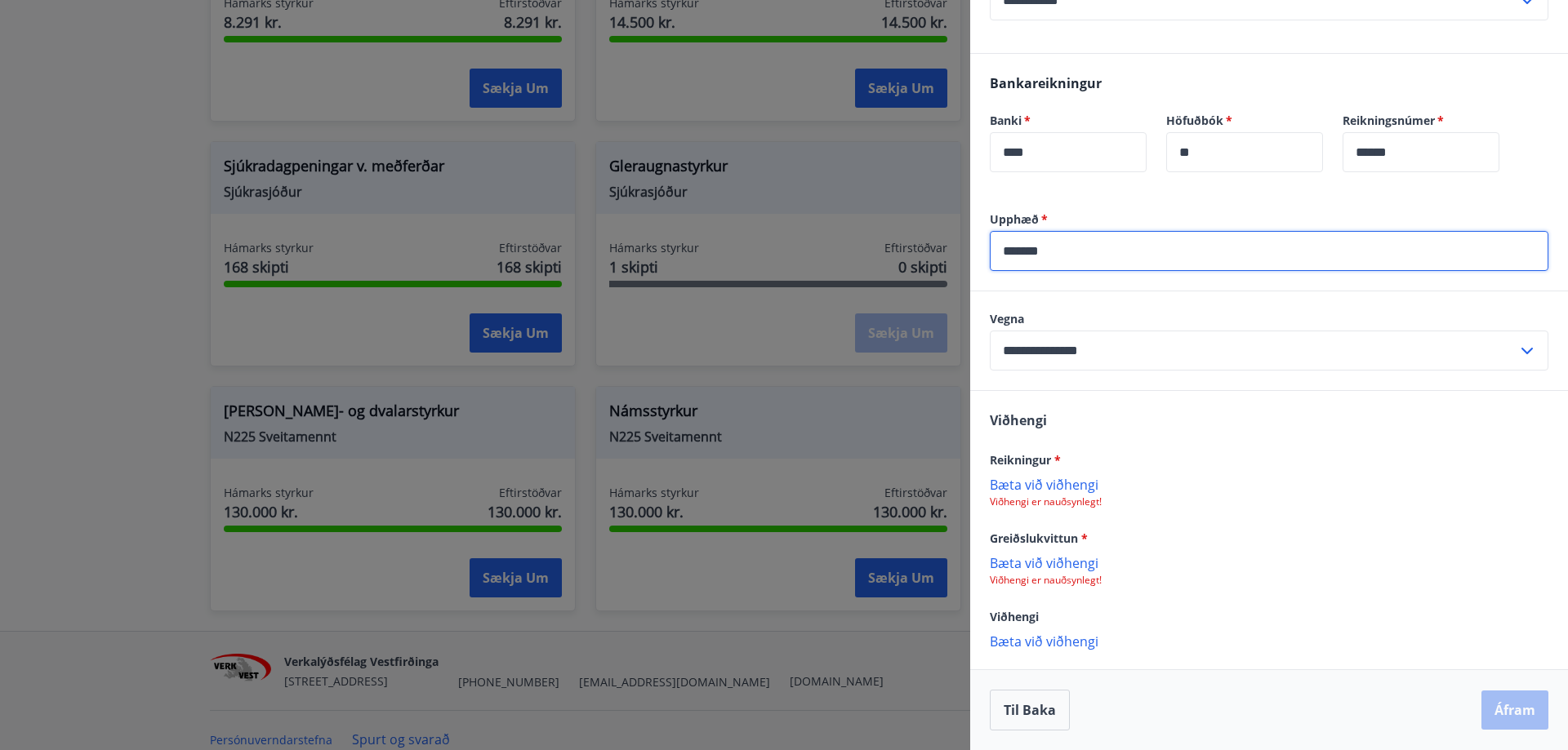
drag, startPoint x: 1054, startPoint y: 251, endPoint x: 1011, endPoint y: 252, distance: 43.0
click at [1011, 252] on input "*******" at bounding box center [1269, 251] width 558 height 40
type input "*******"
